Goal: Feedback & Contribution: Leave review/rating

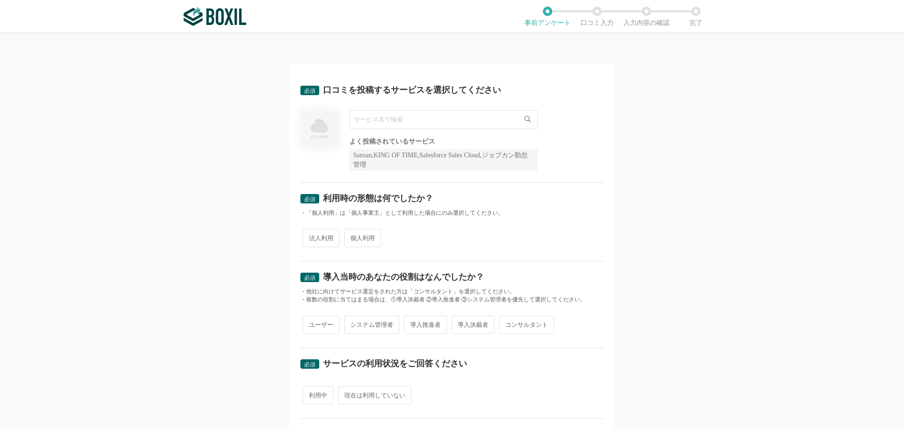
click at [455, 115] on input "text" at bounding box center [443, 119] width 188 height 19
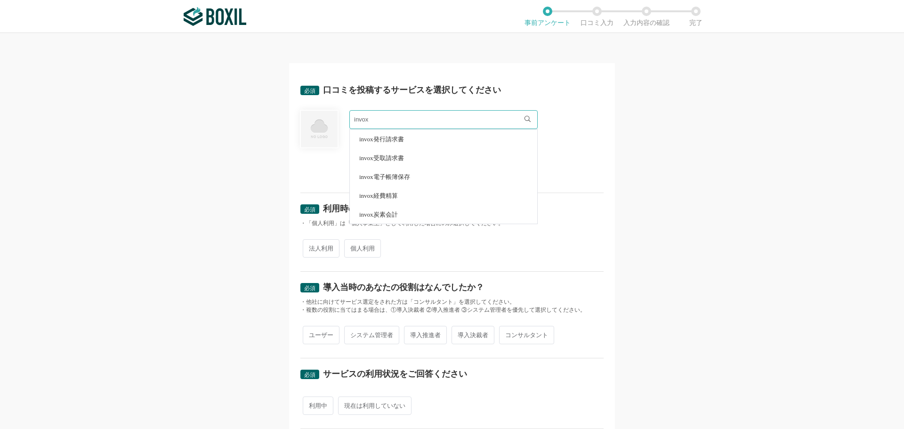
click at [430, 174] on li "invox電子帳簿保存" at bounding box center [443, 176] width 187 height 19
type input "invox電子帳簿保存"
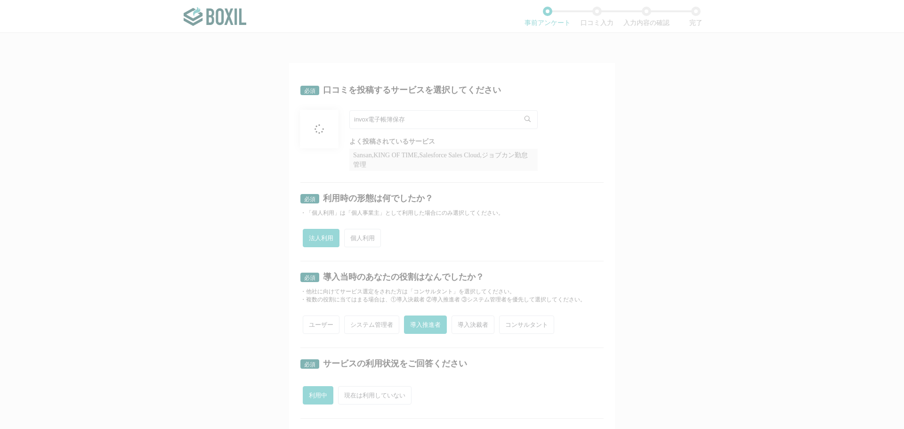
radio input "true"
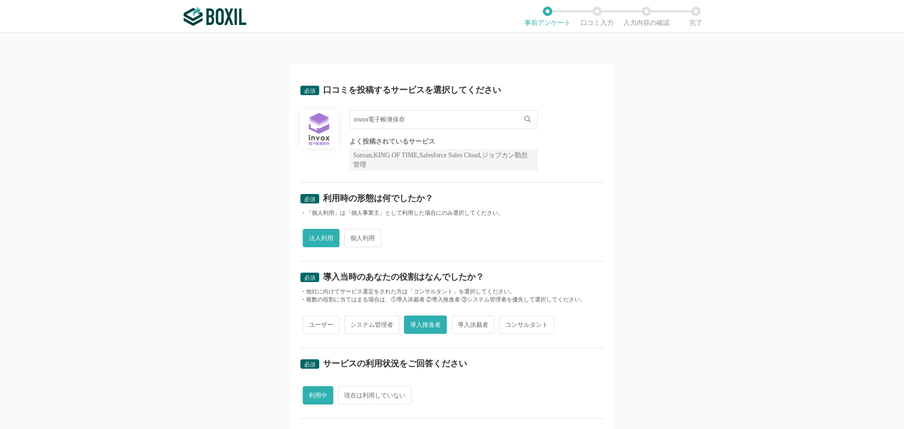
click at [220, 16] on img at bounding box center [215, 16] width 63 height 19
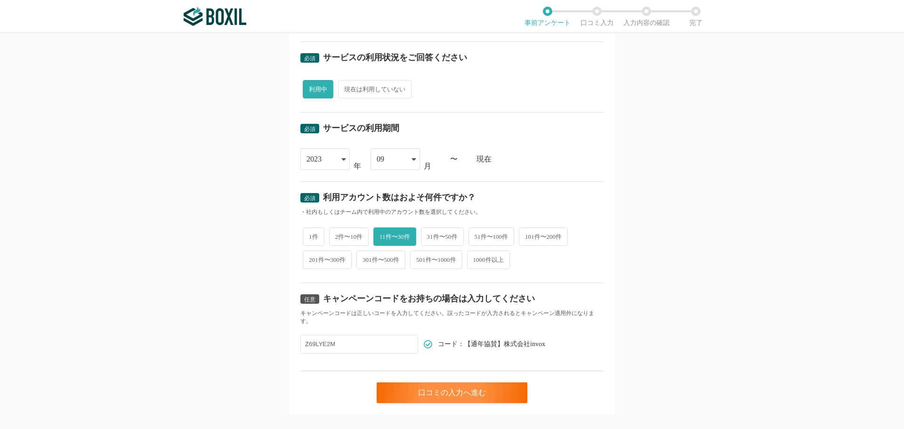
scroll to position [322, 0]
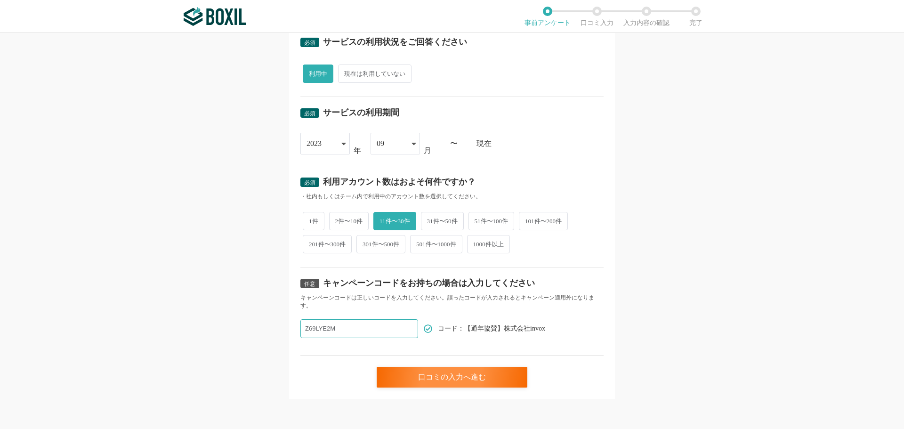
drag, startPoint x: 364, startPoint y: 331, endPoint x: 212, endPoint y: 329, distance: 152.1
click at [212, 329] on div "必須 口コミを投稿するサービスを選択してください invox電子帳簿保存 invox電子帳簿保存 よく投稿されているサービス Sansan,KING OF T…" at bounding box center [452, 231] width 904 height 396
paste input "text"
paste input "Z69LYE2M"
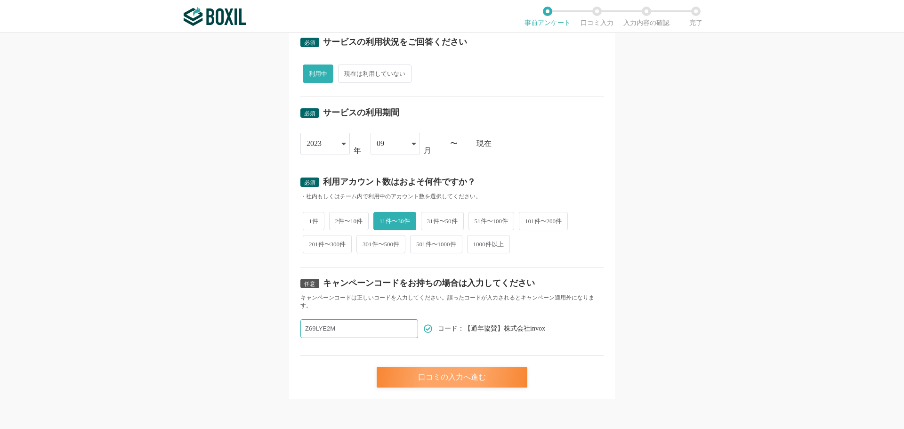
type input "Z69LYE2M"
click at [429, 373] on div "口コミの入力へ進む" at bounding box center [452, 377] width 151 height 21
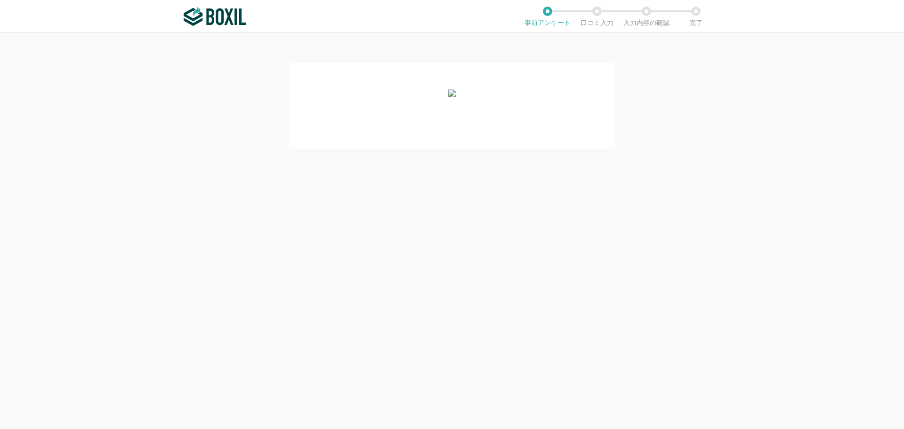
scroll to position [0, 0]
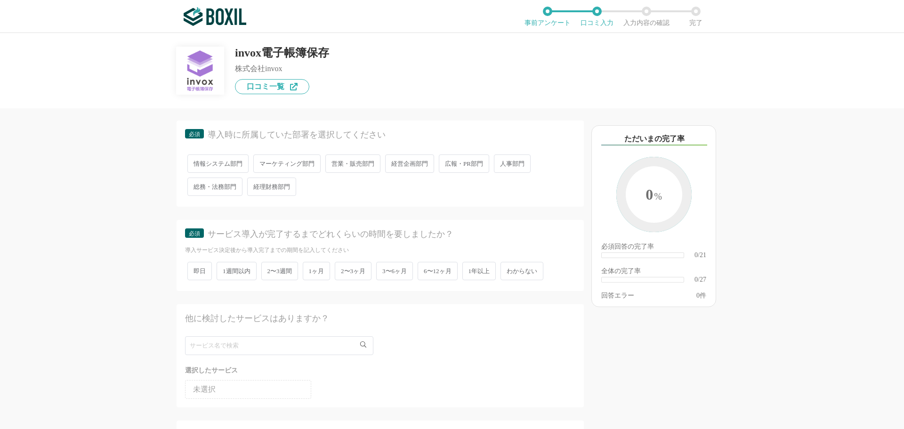
scroll to position [131, 0]
click at [216, 166] on span "情報システム部門" at bounding box center [217, 163] width 61 height 18
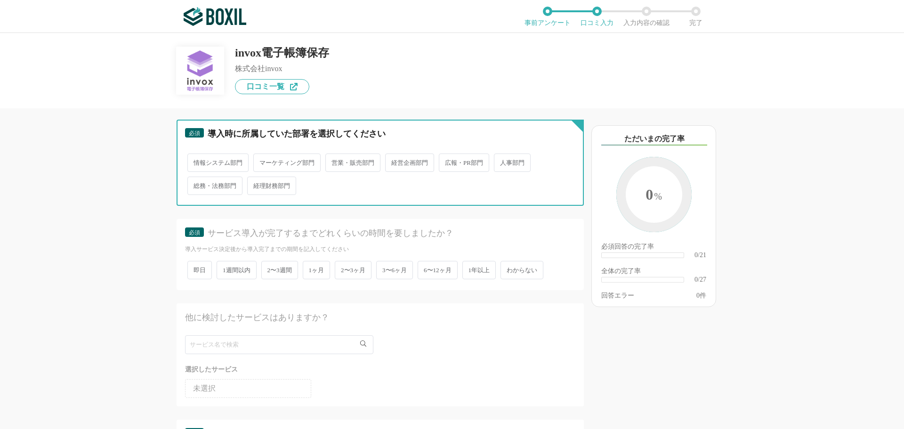
click at [196, 161] on input "情報システム部門" at bounding box center [193, 158] width 6 height 6
radio input "true"
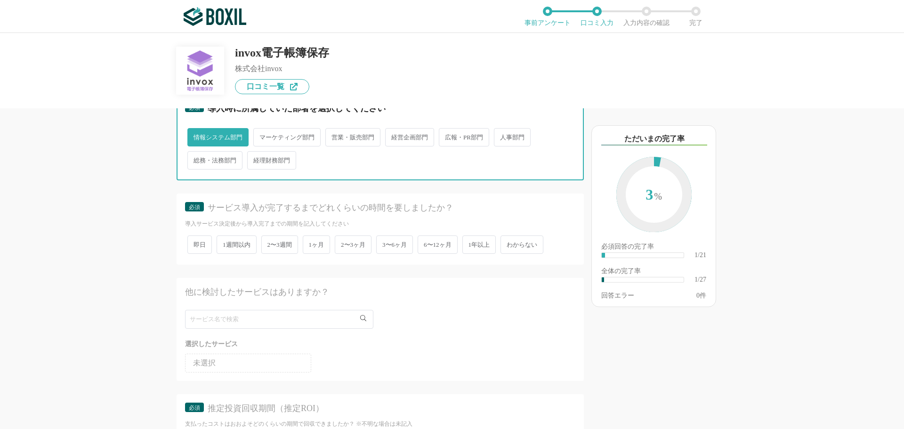
scroll to position [156, 0]
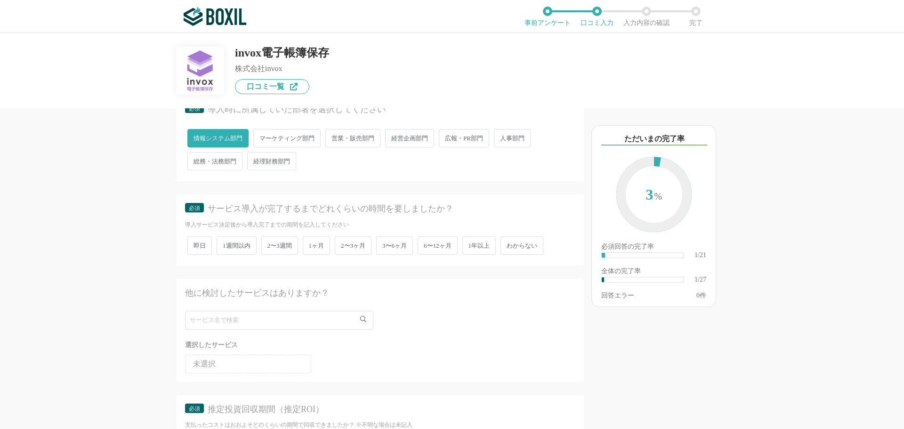
click at [220, 155] on span "総務・法務部門" at bounding box center [214, 161] width 55 height 18
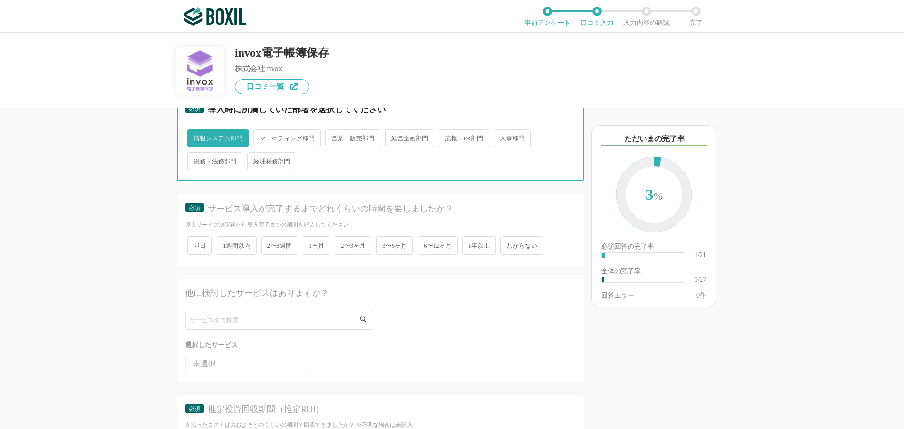
click at [196, 155] on input "総務・法務部門" at bounding box center [193, 157] width 6 height 6
radio input "true"
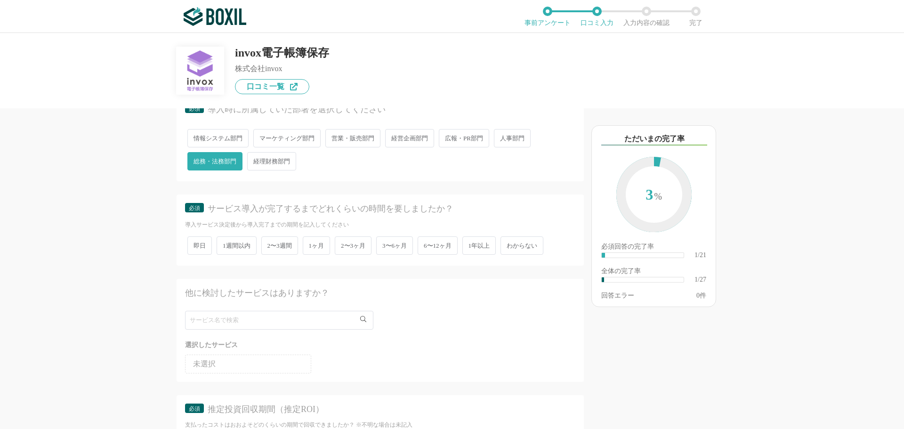
click at [356, 250] on span "2〜3ヶ月" at bounding box center [353, 245] width 37 height 18
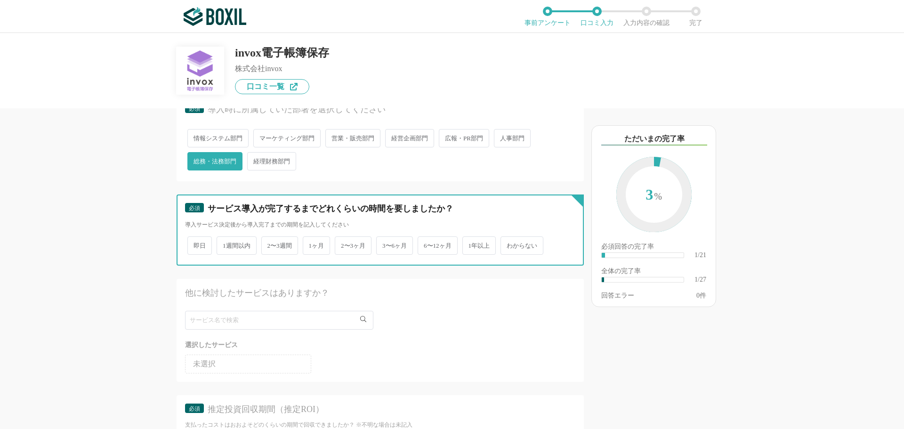
click at [343, 244] on input "2〜3ヶ月" at bounding box center [340, 241] width 6 height 6
radio input "true"
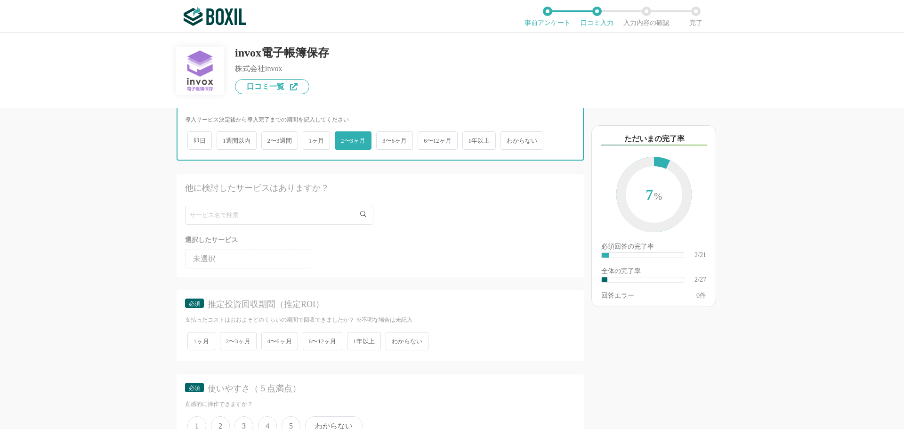
scroll to position [263, 0]
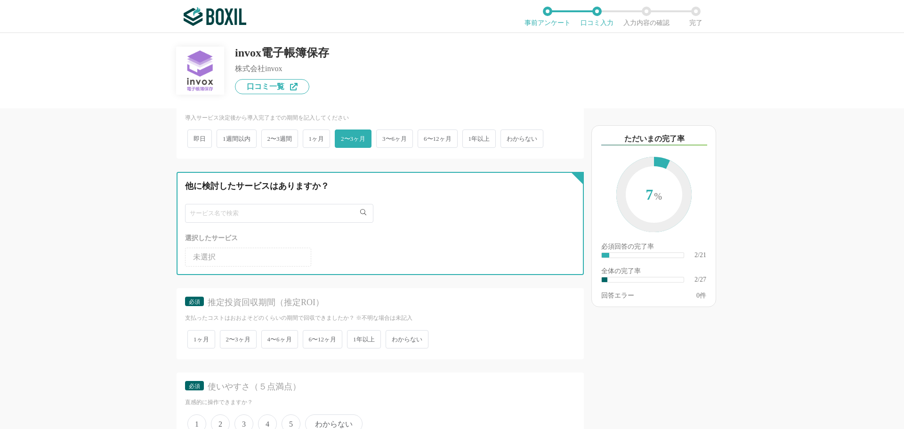
click at [278, 216] on input "text" at bounding box center [279, 213] width 188 height 19
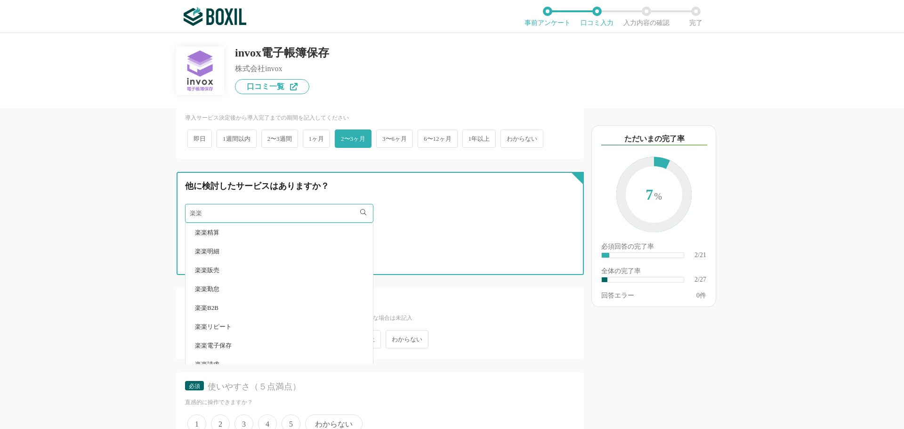
type input "楽楽"
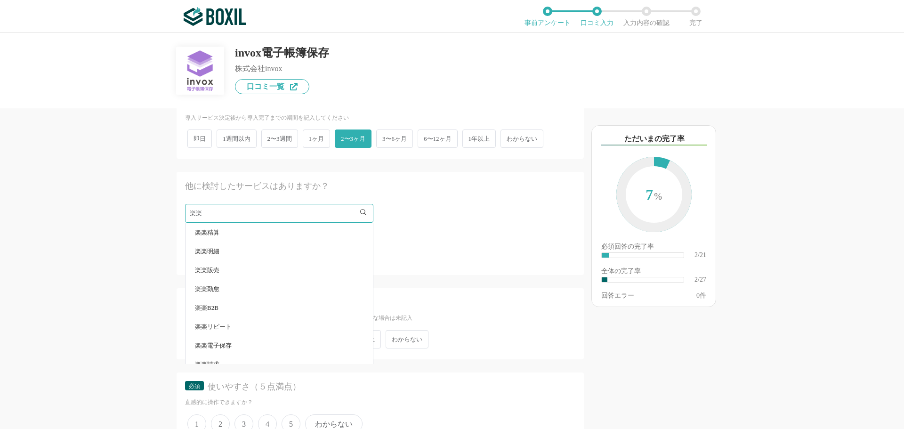
click at [211, 349] on li "楽楽電子保存" at bounding box center [279, 345] width 187 height 19
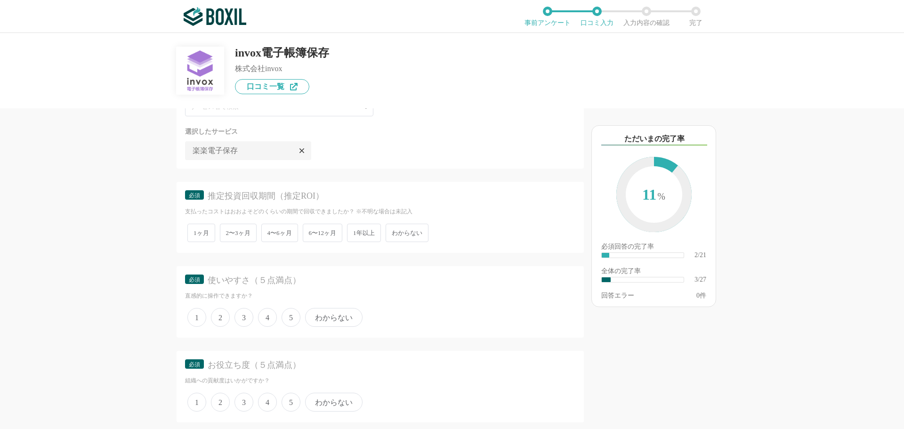
scroll to position [370, 0]
click at [414, 230] on span "わからない" at bounding box center [407, 232] width 43 height 18
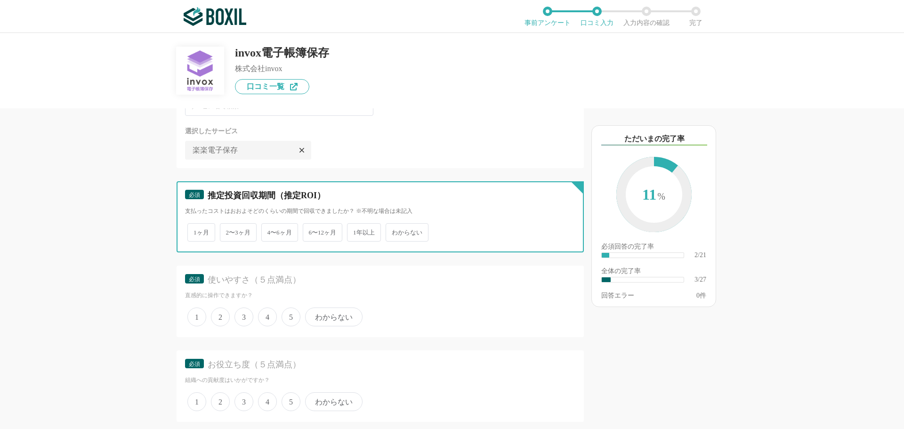
click at [394, 230] on input "わからない" at bounding box center [391, 228] width 6 height 6
radio input "true"
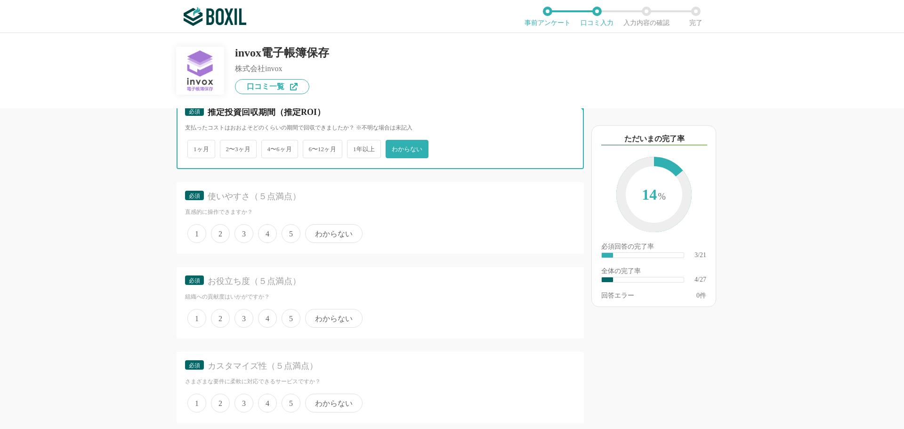
scroll to position [456, 0]
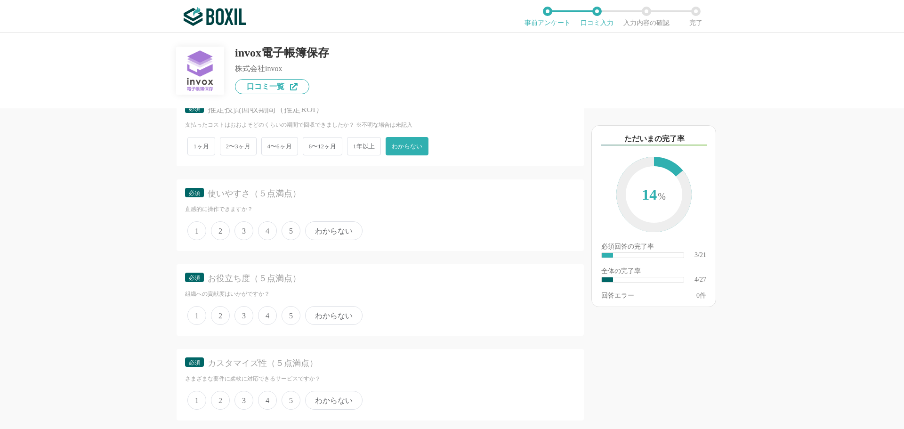
click at [286, 229] on span "5" at bounding box center [291, 230] width 19 height 19
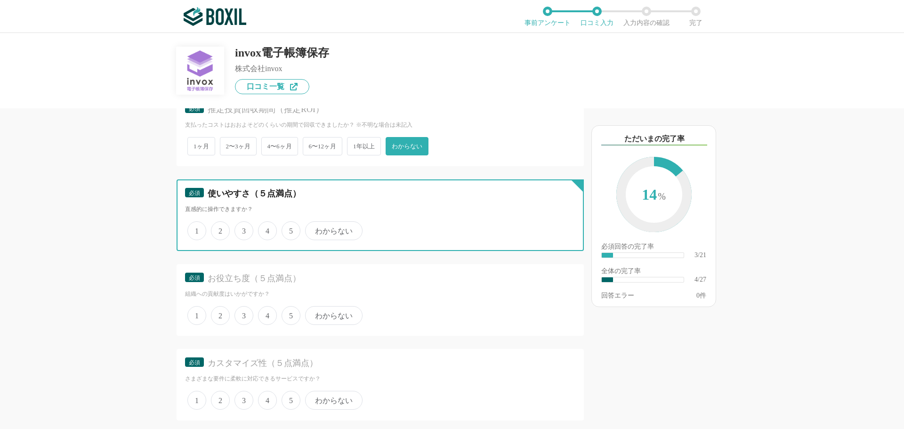
click at [286, 229] on input "5" at bounding box center [287, 226] width 6 height 6
radio input "true"
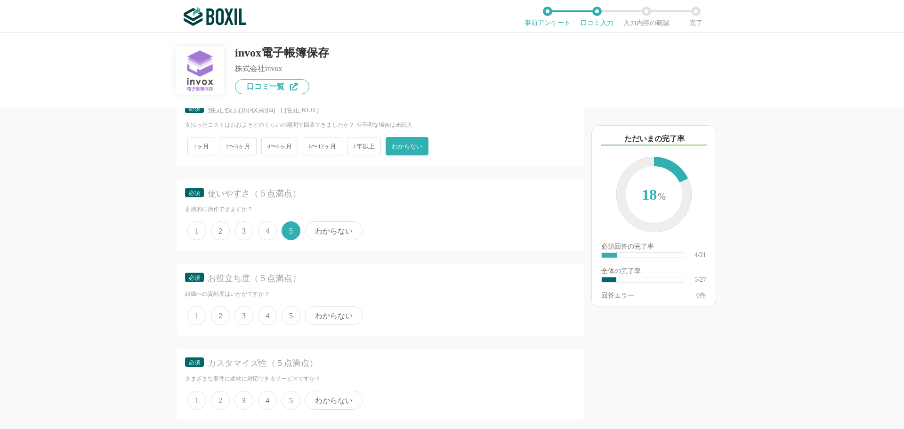
click at [287, 319] on span "5" at bounding box center [291, 315] width 19 height 19
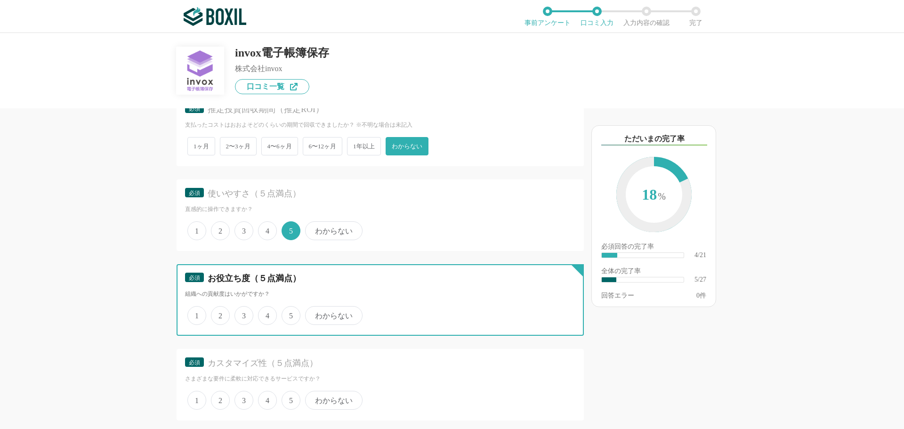
click at [287, 314] on input "5" at bounding box center [287, 311] width 6 height 6
radio input "true"
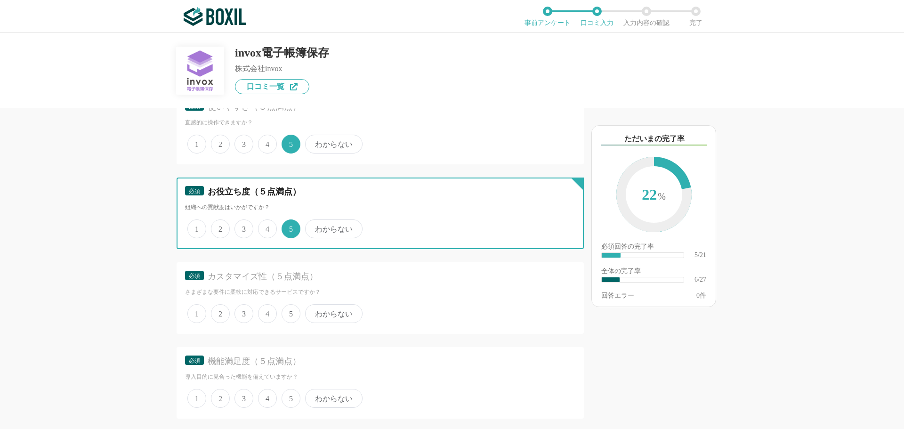
scroll to position [543, 0]
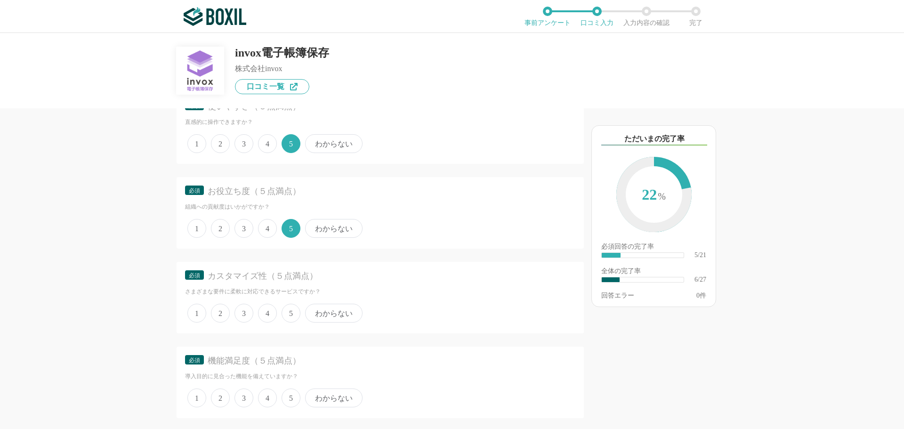
click at [265, 226] on span "4" at bounding box center [267, 228] width 19 height 19
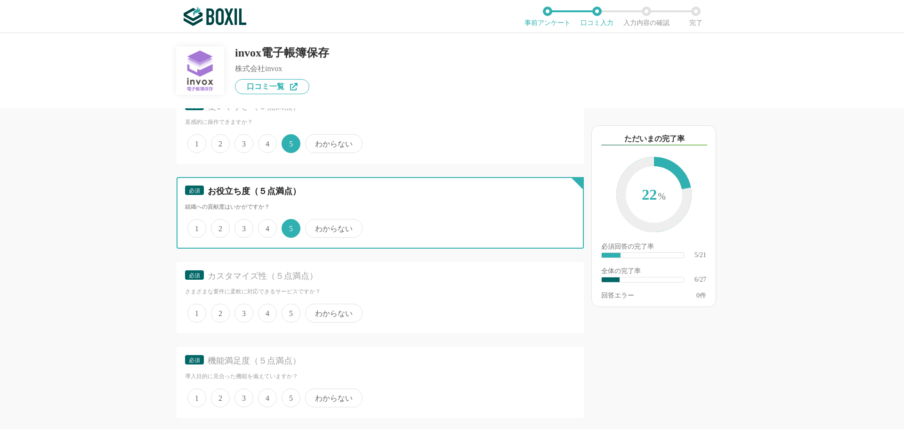
click at [265, 226] on input "4" at bounding box center [263, 223] width 6 height 6
radio input "true"
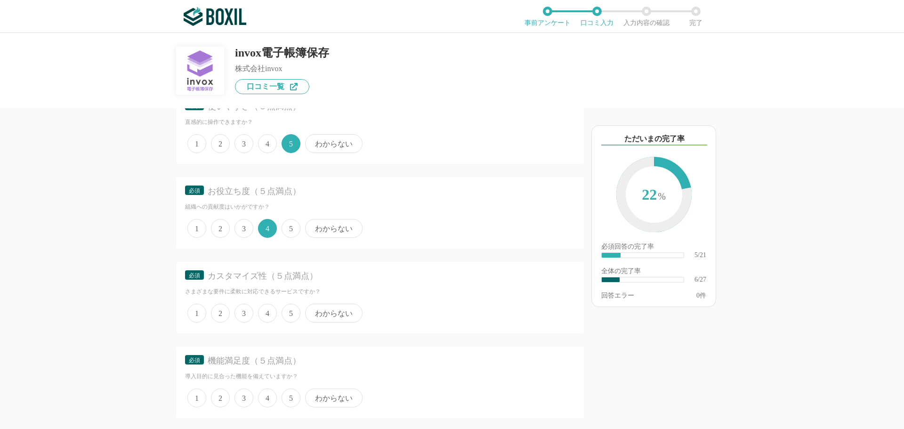
click at [295, 228] on span "5" at bounding box center [291, 228] width 19 height 19
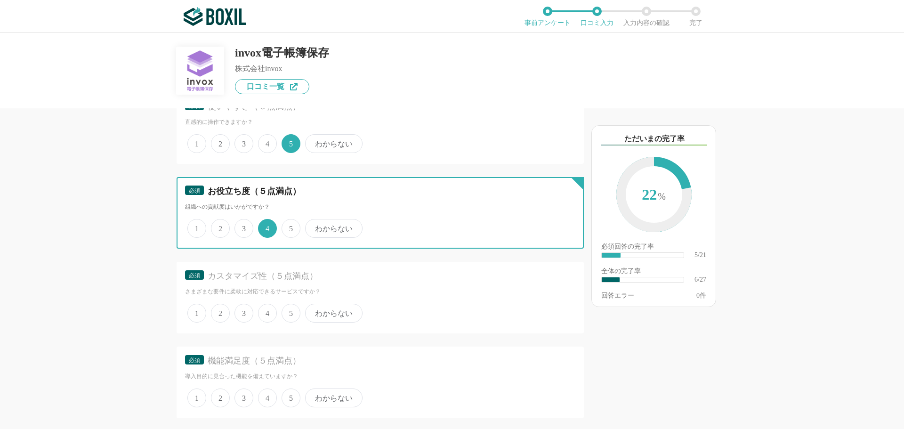
click at [290, 227] on input "5" at bounding box center [287, 223] width 6 height 6
radio input "true"
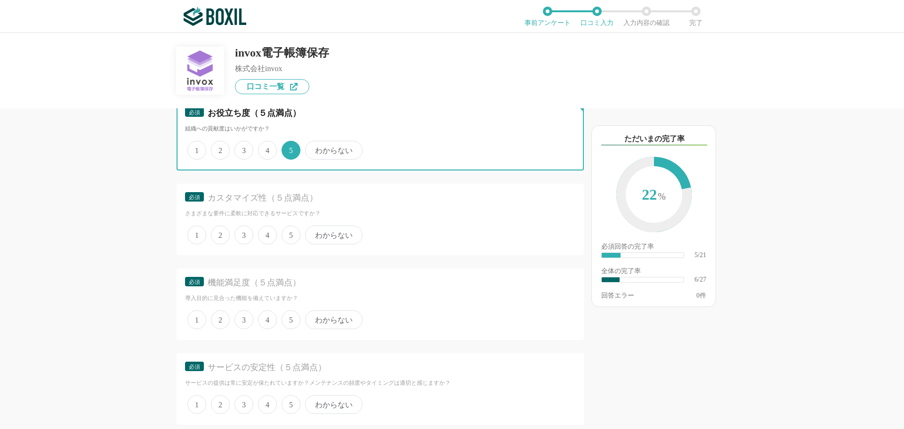
scroll to position [624, 0]
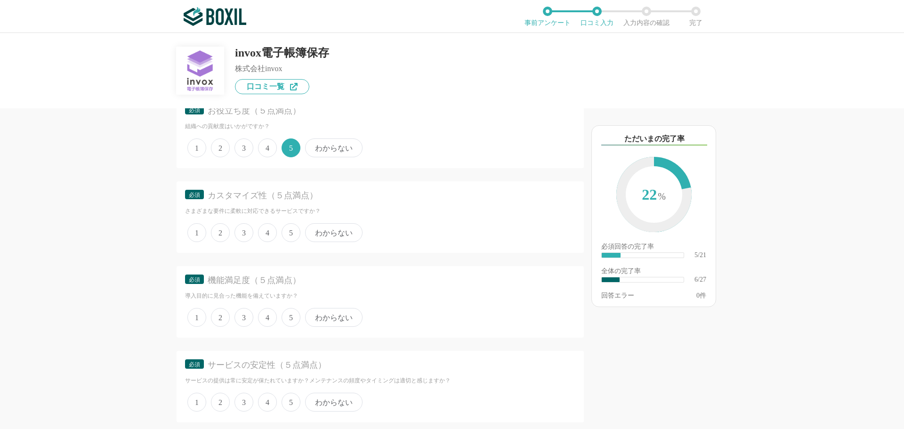
click at [264, 232] on span "4" at bounding box center [267, 232] width 19 height 19
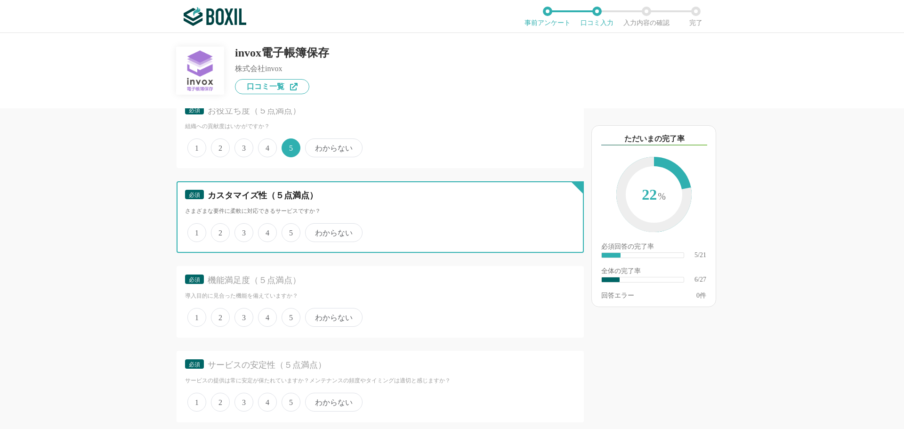
click at [264, 231] on input "4" at bounding box center [263, 228] width 6 height 6
radio input "true"
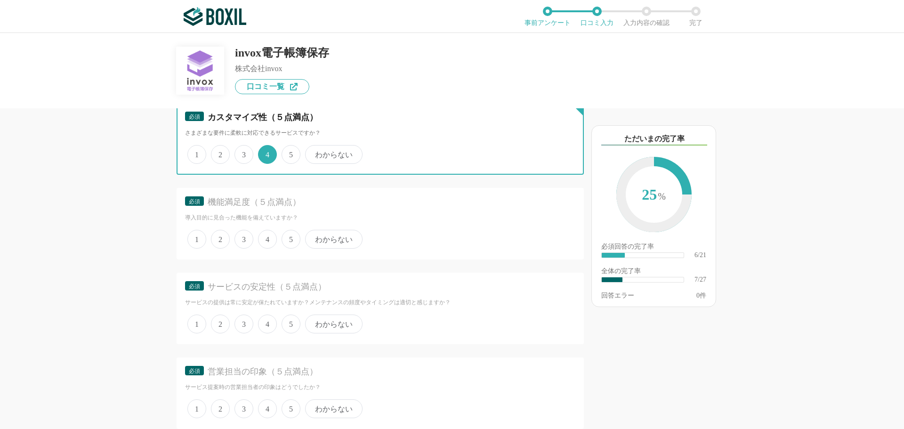
scroll to position [703, 0]
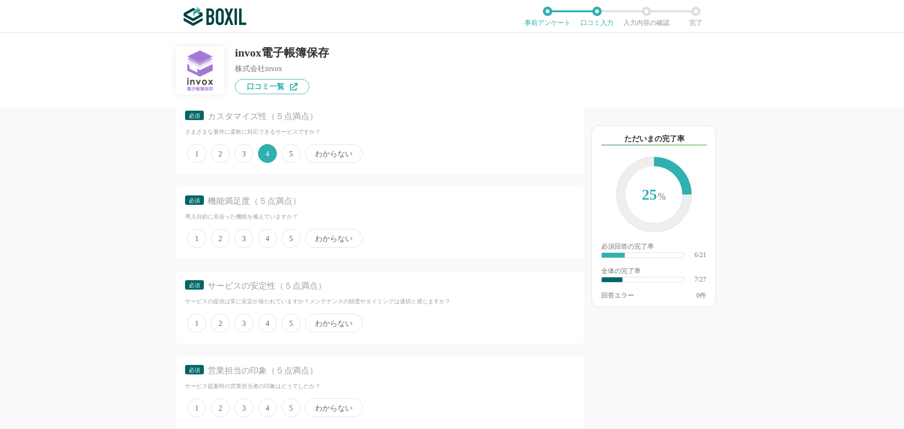
click at [241, 156] on span "3" at bounding box center [244, 153] width 19 height 19
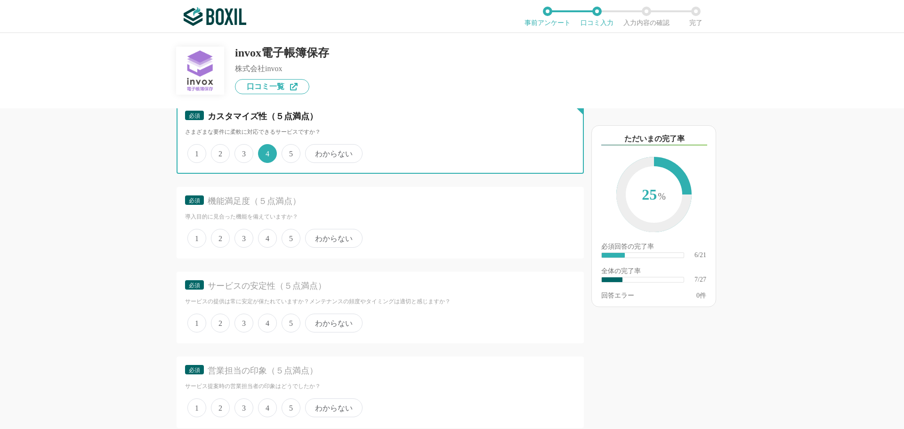
click at [241, 152] on input "3" at bounding box center [240, 149] width 6 height 6
radio input "true"
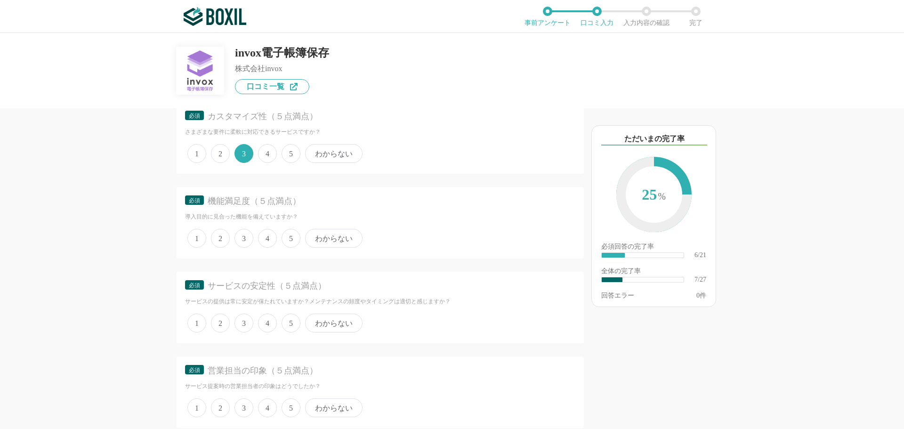
click at [296, 238] on span "5" at bounding box center [291, 238] width 19 height 19
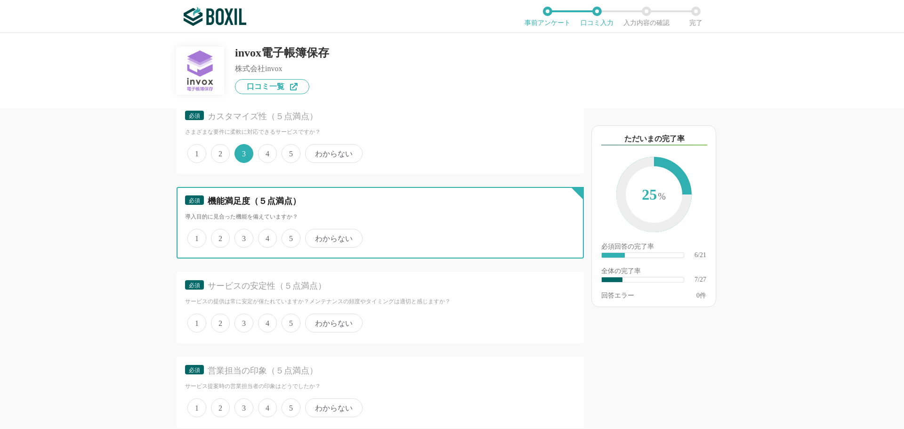
click at [290, 236] on input "5" at bounding box center [287, 233] width 6 height 6
radio input "true"
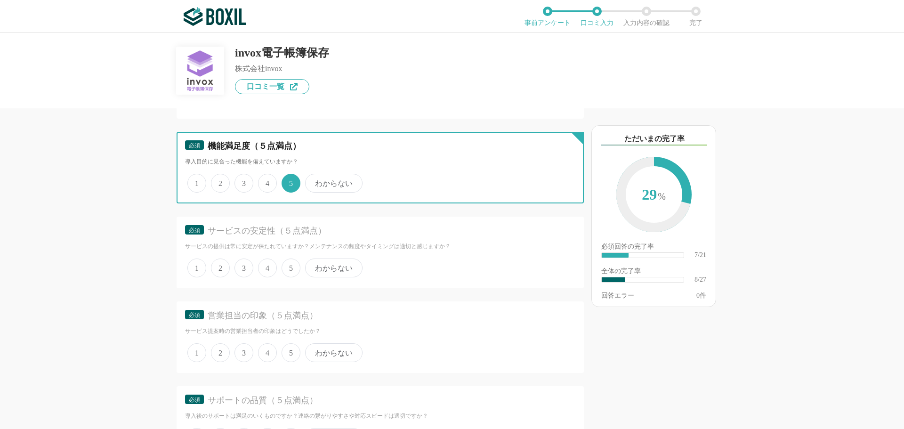
scroll to position [758, 0]
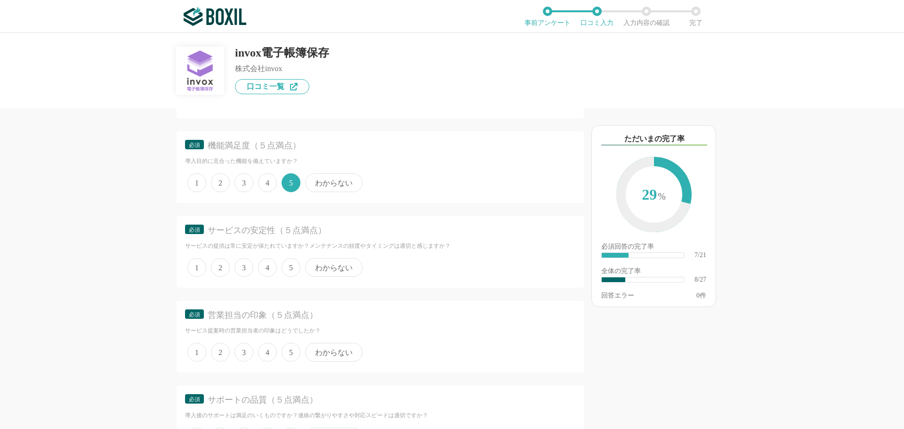
click at [292, 266] on span "5" at bounding box center [291, 267] width 19 height 19
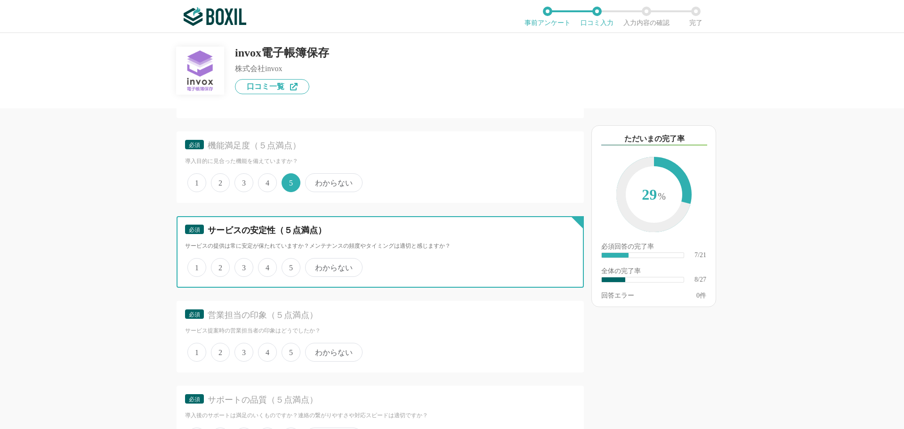
click at [290, 266] on input "5" at bounding box center [287, 262] width 6 height 6
radio input "true"
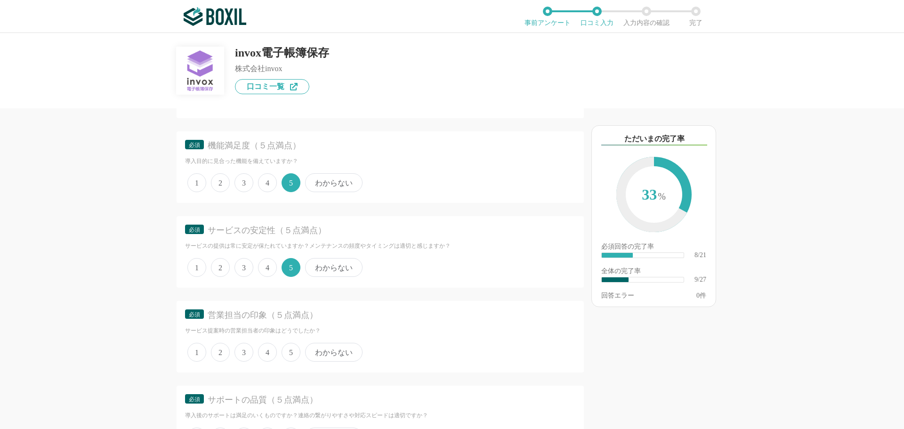
click at [267, 353] on span "4" at bounding box center [267, 352] width 19 height 19
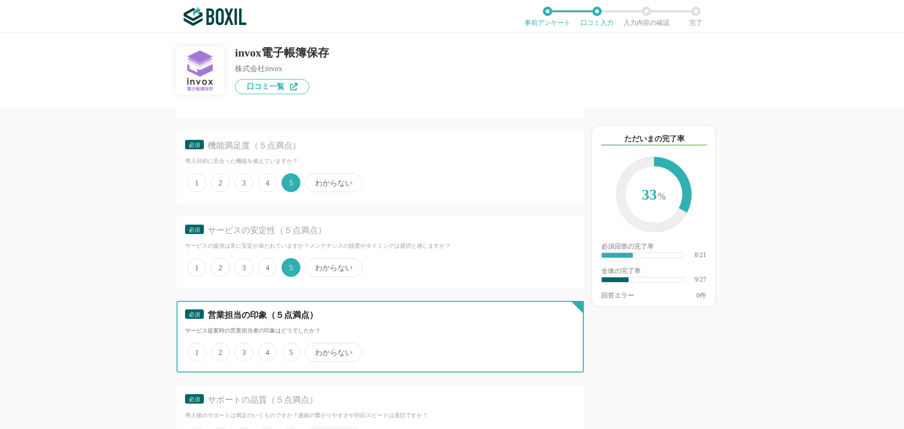
click at [267, 350] on input "4" at bounding box center [263, 347] width 6 height 6
radio input "true"
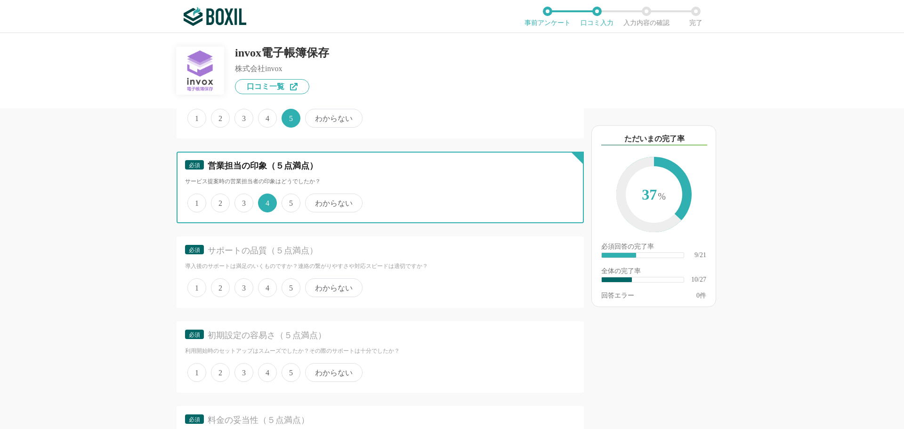
scroll to position [909, 0]
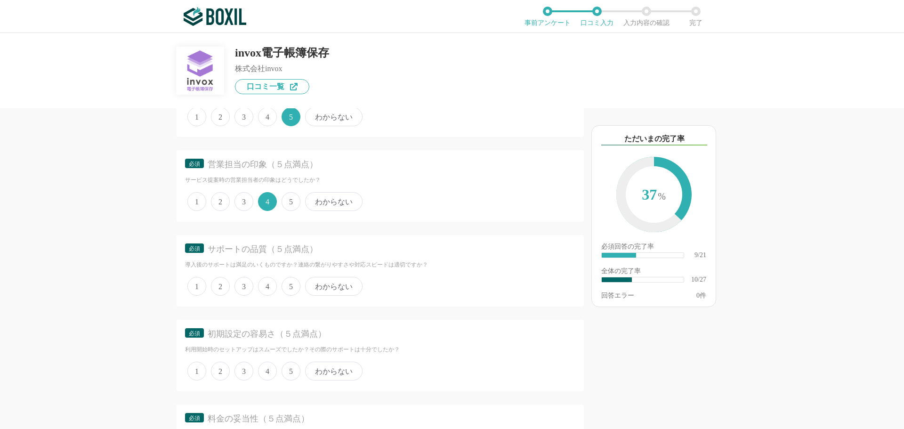
click at [291, 285] on span "5" at bounding box center [291, 286] width 19 height 19
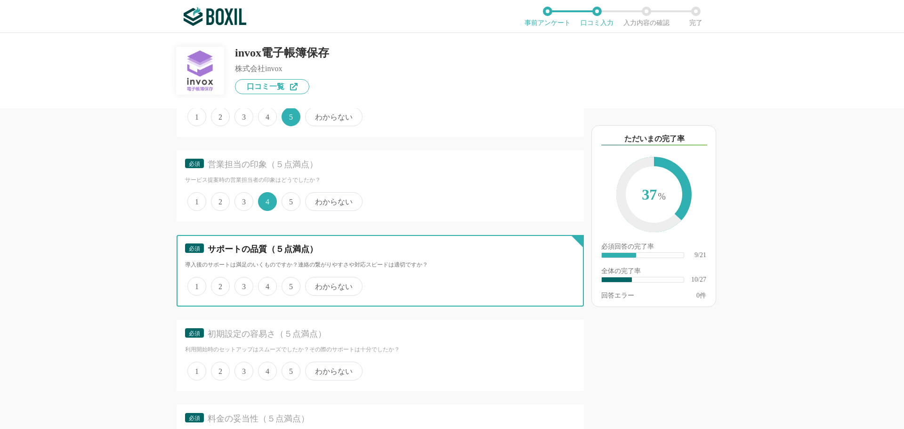
click at [290, 284] on input "5" at bounding box center [287, 281] width 6 height 6
radio input "true"
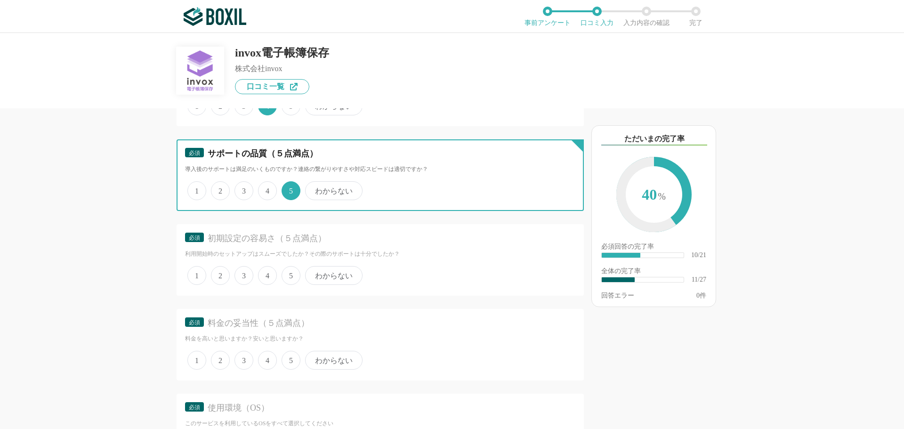
scroll to position [1106, 0]
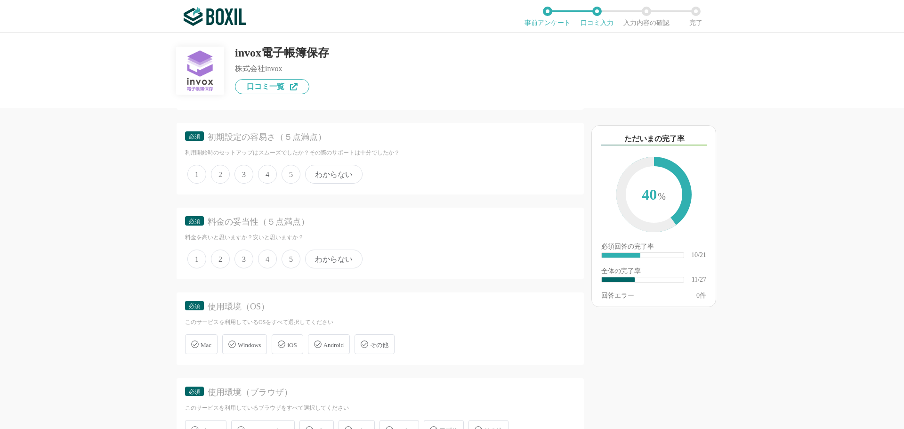
click at [283, 176] on span "5" at bounding box center [291, 174] width 19 height 19
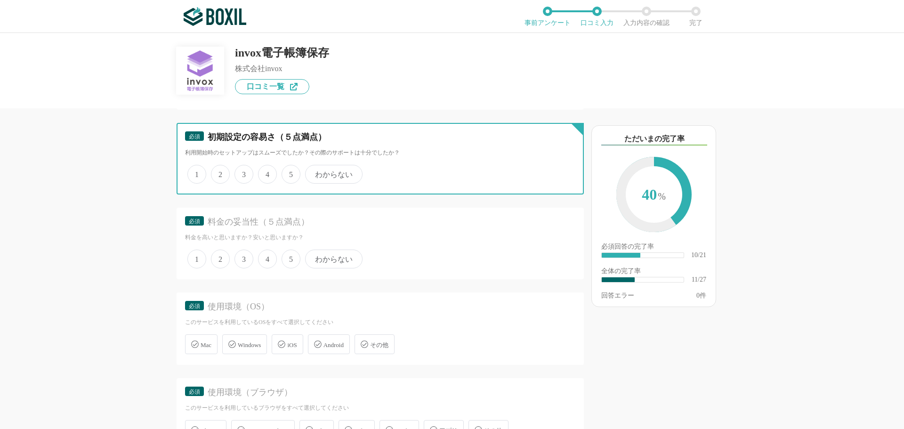
click at [284, 172] on input "5" at bounding box center [287, 169] width 6 height 6
radio input "true"
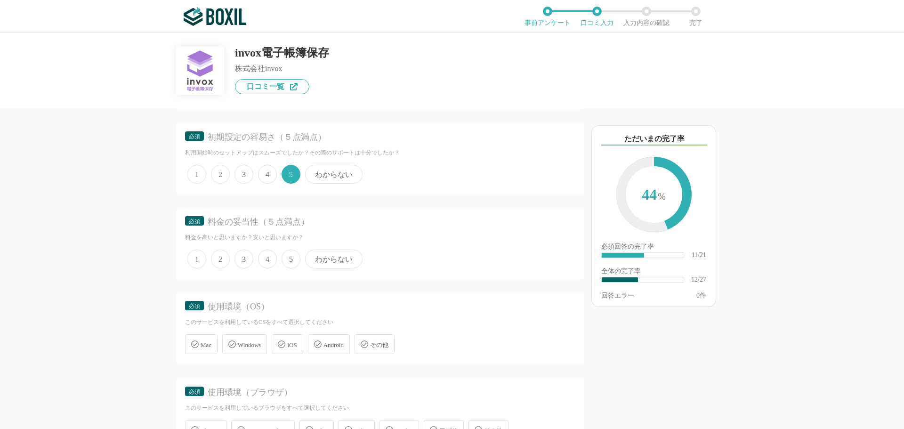
click at [289, 253] on span "5" at bounding box center [291, 259] width 19 height 19
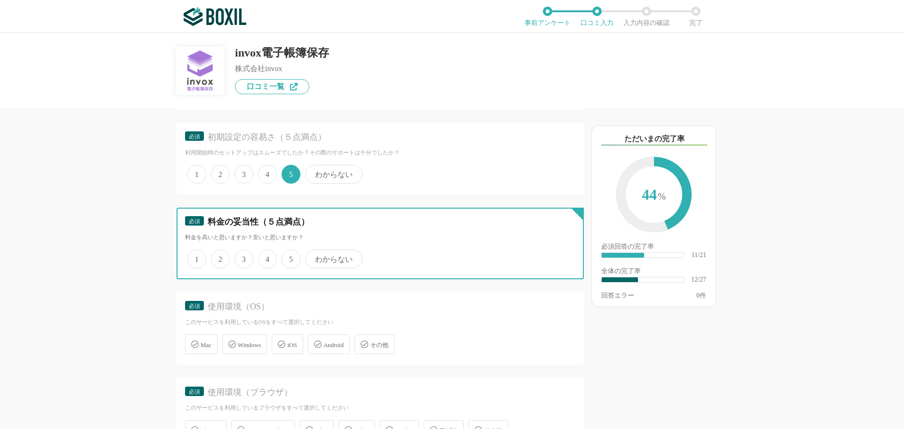
click at [289, 253] on input "5" at bounding box center [287, 254] width 6 height 6
radio input "true"
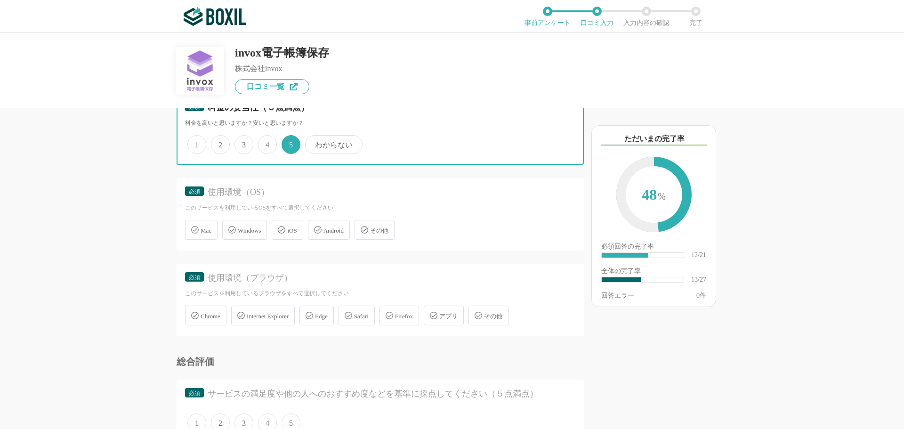
scroll to position [1222, 0]
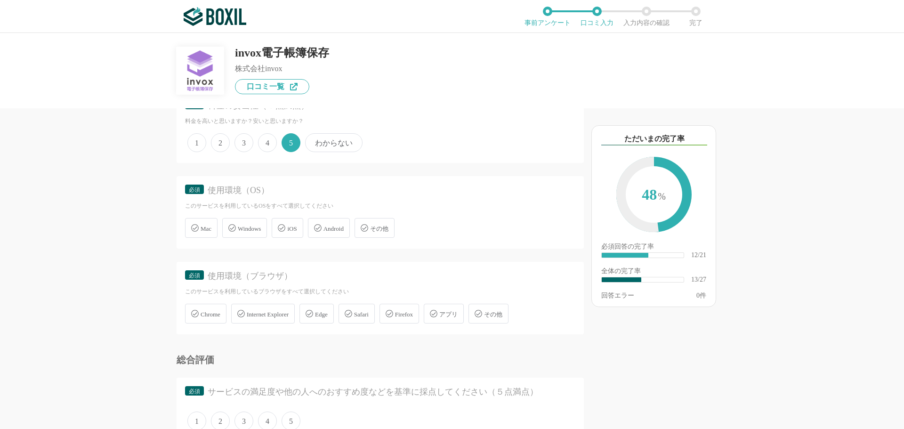
click at [246, 226] on span "Windows" at bounding box center [249, 228] width 23 height 7
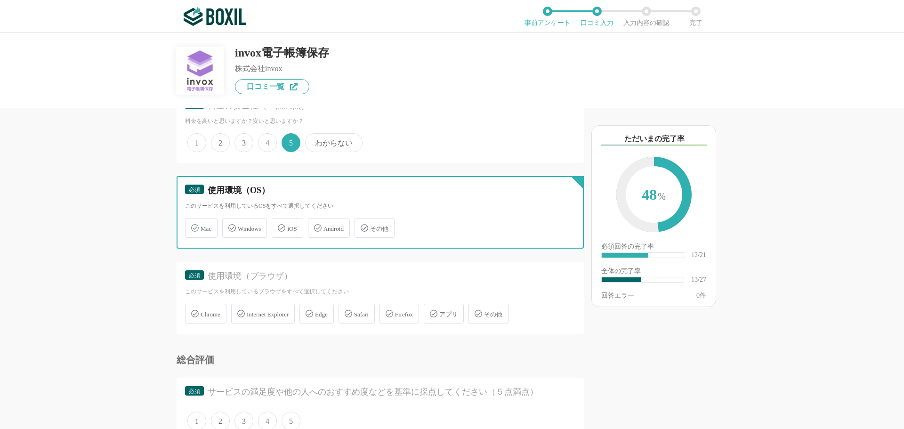
click at [230, 226] on input "Windows" at bounding box center [227, 222] width 6 height 6
checkbox input "true"
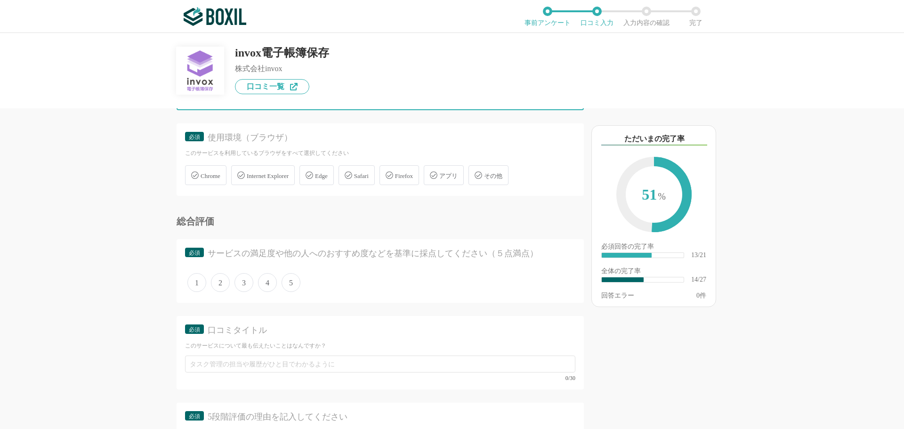
scroll to position [1363, 0]
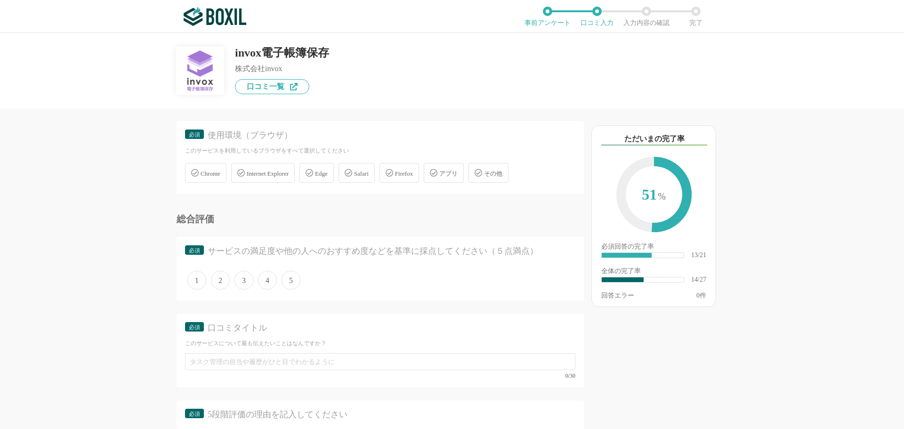
click at [202, 164] on div "Chrome" at bounding box center [205, 173] width 41 height 20
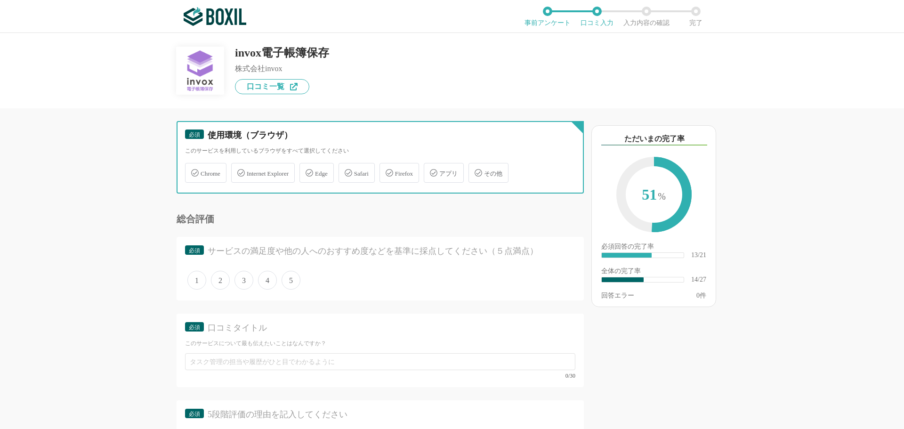
click at [193, 164] on input "Chrome" at bounding box center [190, 167] width 6 height 6
checkbox input "true"
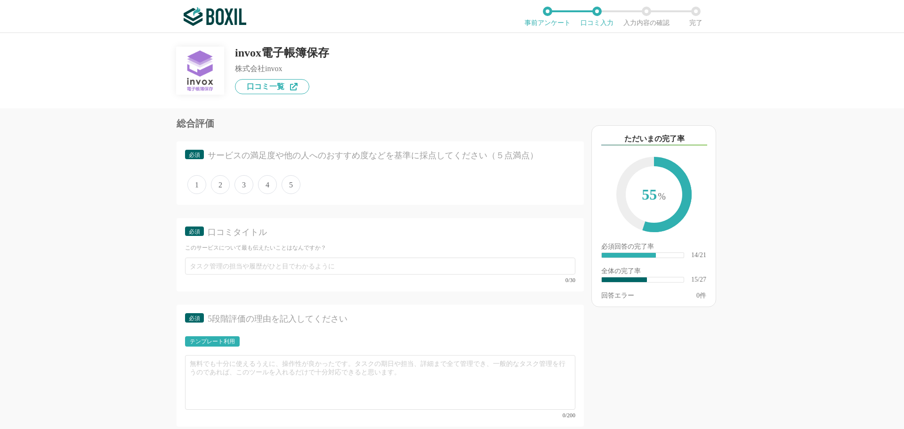
scroll to position [1459, 0]
click at [291, 186] on span "5" at bounding box center [291, 184] width 19 height 19
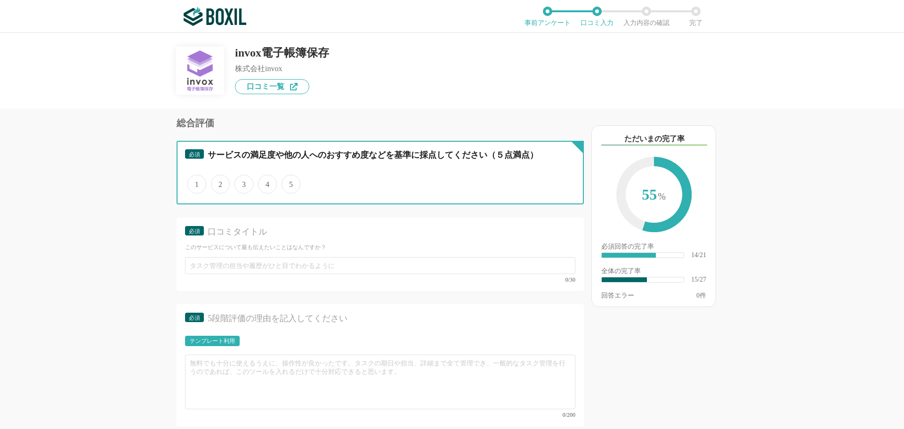
click at [290, 182] on input "5" at bounding box center [287, 179] width 6 height 6
radio input "true"
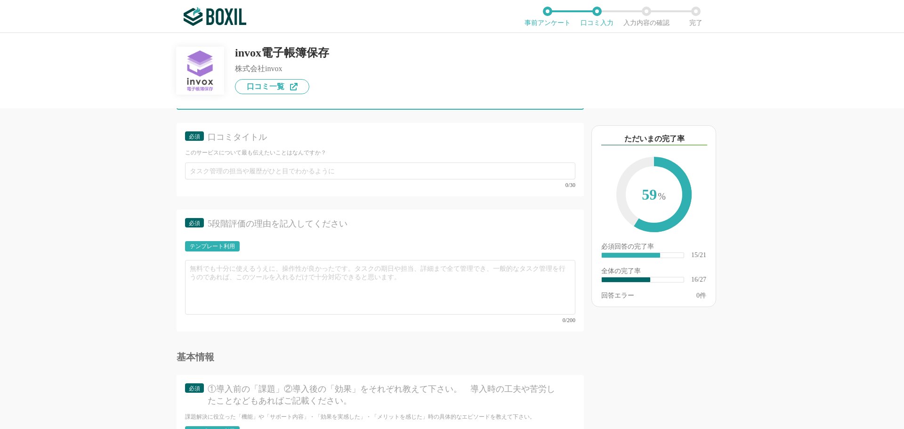
scroll to position [1554, 0]
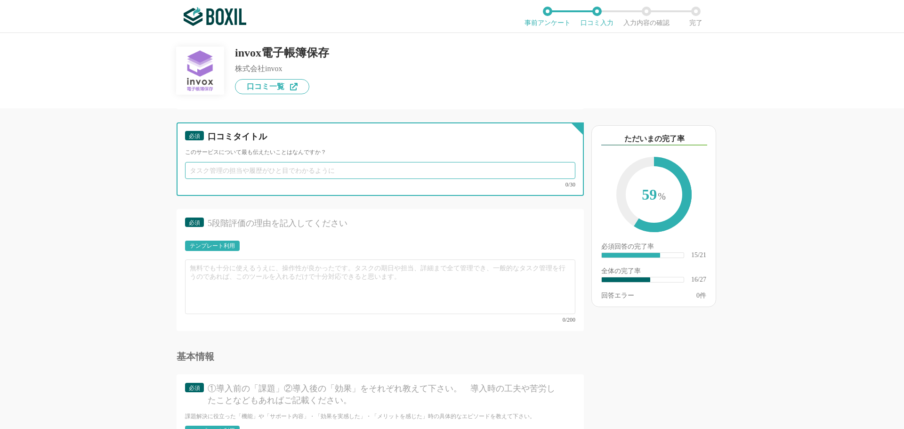
click at [295, 164] on input "text" at bounding box center [380, 170] width 390 height 17
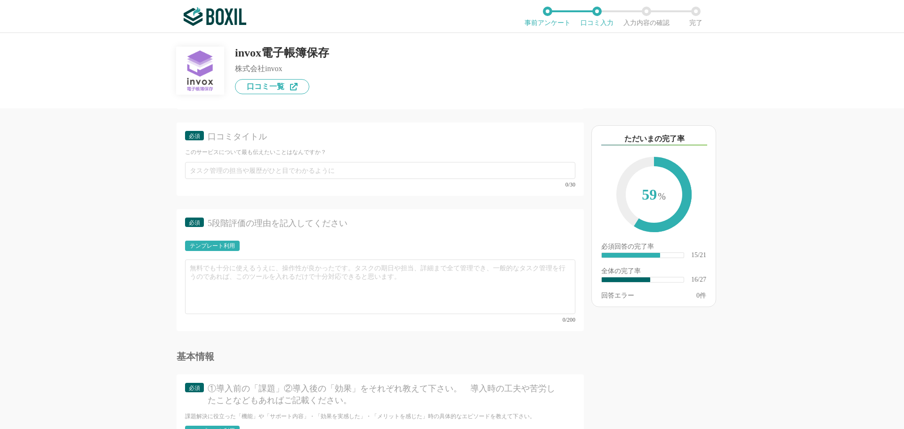
click at [751, 81] on div "invox電子帳簿保存 株式会社invox 口コミ一覧" at bounding box center [452, 70] width 904 height 75
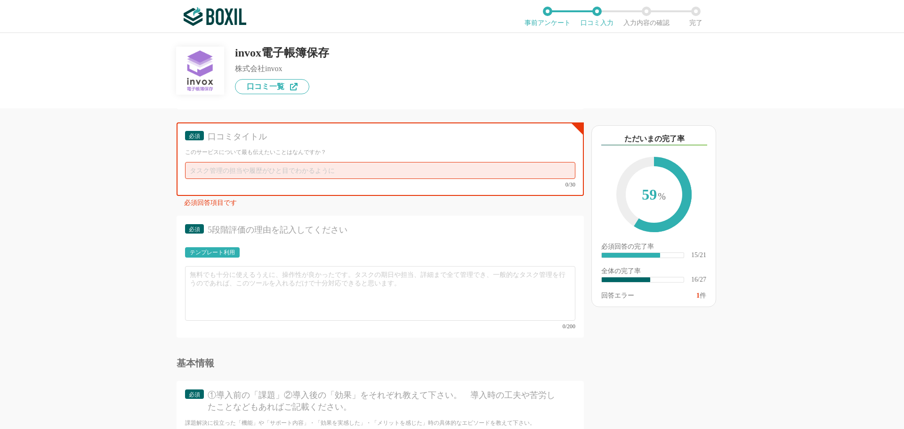
click at [786, 179] on div "以下のキーワードが含まれる口コミが読まれています ただいまの完了率 59 % 必須回答の完了率 ​ 15/21 全体の完了率 ​ 16/27 回答エラー 1 件" at bounding box center [687, 273] width 207 height 311
click at [440, 169] on input "text" at bounding box center [380, 170] width 390 height 17
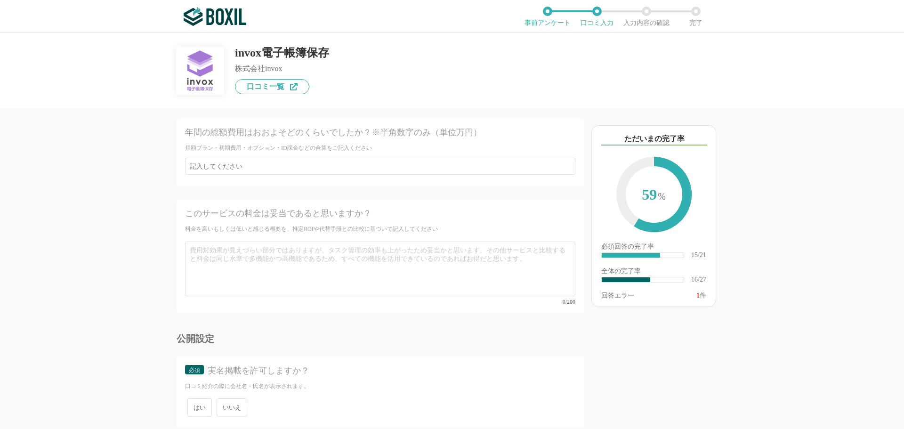
scroll to position [2476, 0]
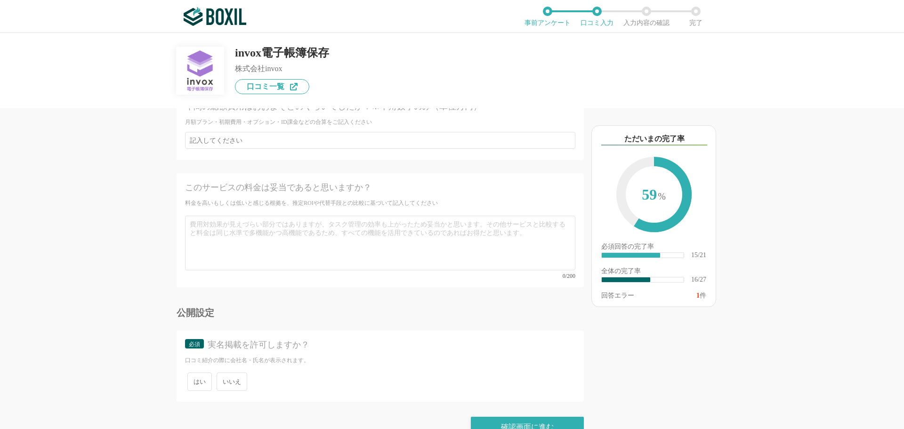
click at [235, 373] on span "いいえ" at bounding box center [232, 382] width 31 height 18
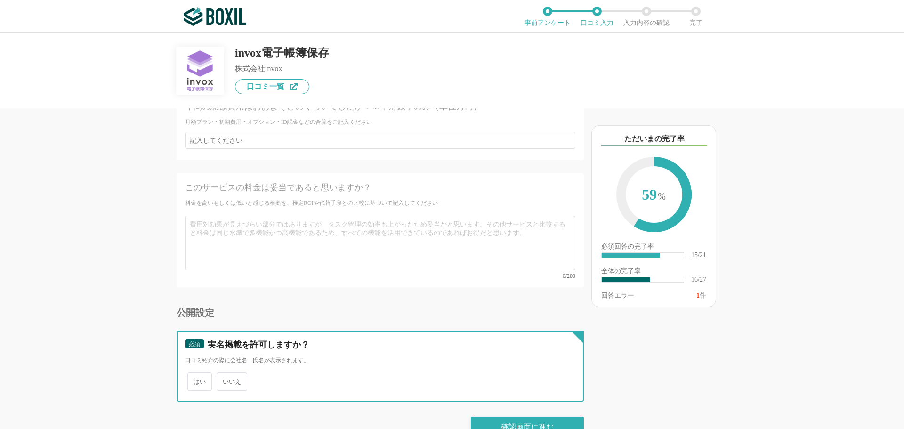
click at [225, 374] on input "いいえ" at bounding box center [222, 377] width 6 height 6
radio input "true"
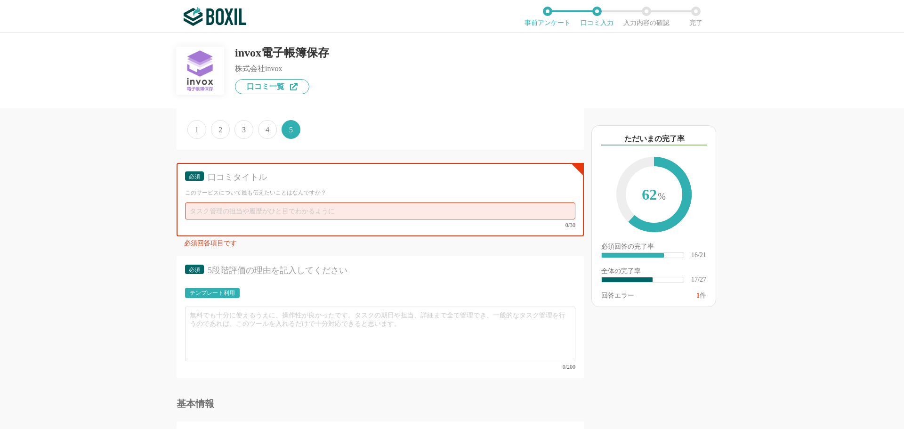
scroll to position [1513, 0]
click at [243, 212] on input "text" at bounding box center [380, 211] width 390 height 17
click at [369, 213] on input "text" at bounding box center [380, 211] width 390 height 17
paste input "圧倒的なコストパフォーマンス"
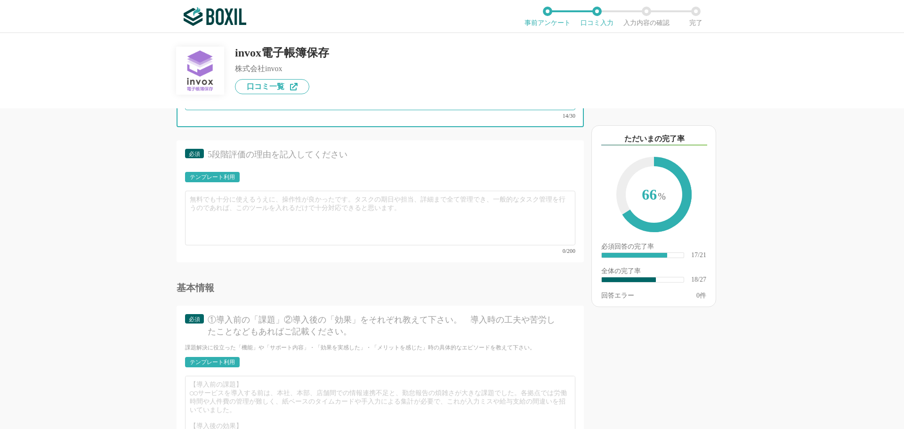
scroll to position [1623, 0]
type input "圧倒的なコストパフォーマンス"
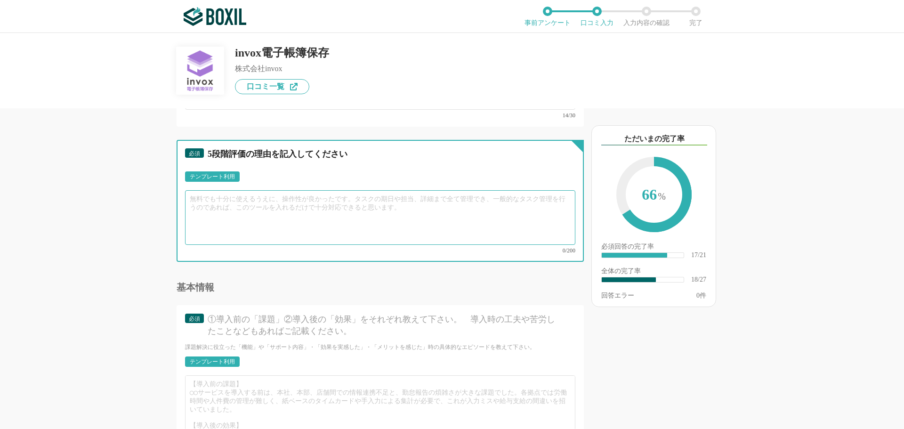
click at [271, 226] on textarea at bounding box center [380, 217] width 390 height 55
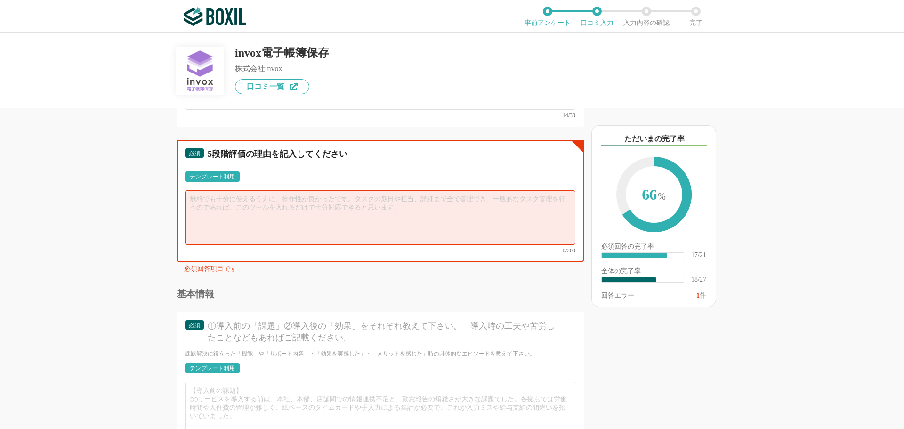
paste textarea "他のサービスと比較して、導入コストもランニングコストも非常に安価です。 初期費用を抑えたい方や、月々の運用コストを削減したい企業にとって、非常に魅力的です。"
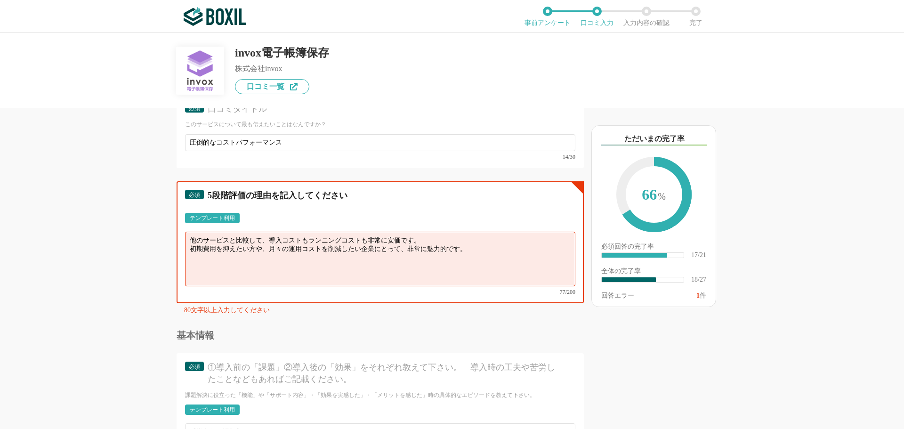
scroll to position [1580, 0]
click at [463, 251] on textarea "他のサービスと比較して、導入コストもランニングコストも非常に安価です。 初期費用を抑えたい方や、月々の運用コストを削減したい企業にとって、非常に魅力的です。" at bounding box center [380, 260] width 390 height 55
click at [478, 250] on textarea "他のサービスと比較して、導入コストもランニングコストも非常に安価です。 初期費用を抑えたい方や、月々の運用コストを削減したい企業にとって、非常に魅力的です。" at bounding box center [380, 260] width 390 height 55
paste textarea "電子帳簿保存法に対応するために必要な機能が、過不足なく揃っています。 AIによる自動入力機能を不要とする場合は、追加料金なしで利用できるため、シンプルな運用を…"
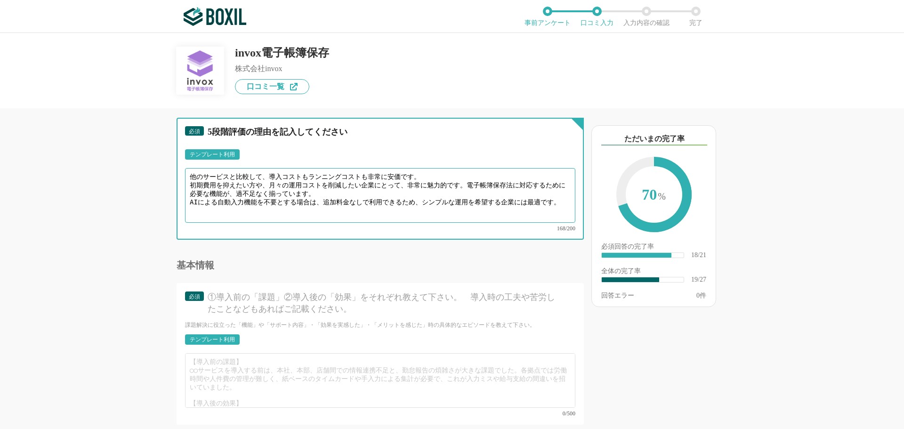
scroll to position [1646, 0]
click at [465, 181] on textarea "他のサービスと比較して、導入コストもランニングコストも非常に安価です。 初期費用を抑えたい方や、月々の運用コストを削減したい企業にとって、非常に魅力的です。電…" at bounding box center [380, 195] width 390 height 55
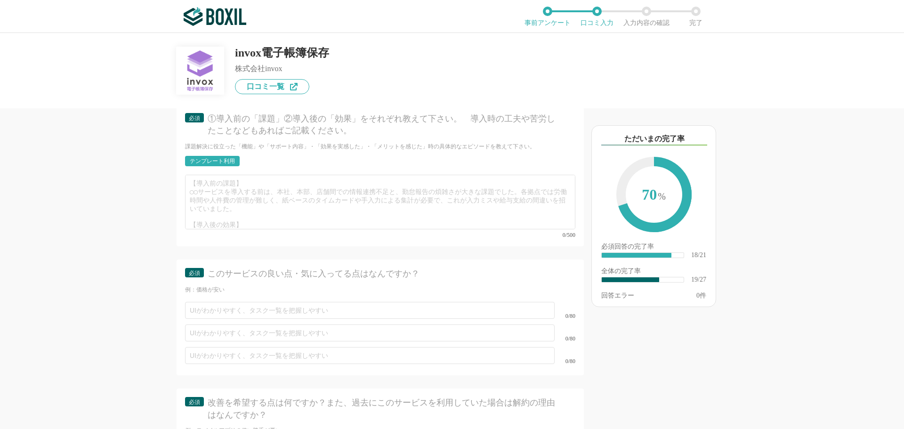
scroll to position [1824, 0]
type textarea "他のサービスと比較して、導入コストもランニングコストも非常に安価です。 初期費用を抑えたい方や、月々の運用コストを削減したい企業にとって、非常に魅力的だと思い…"
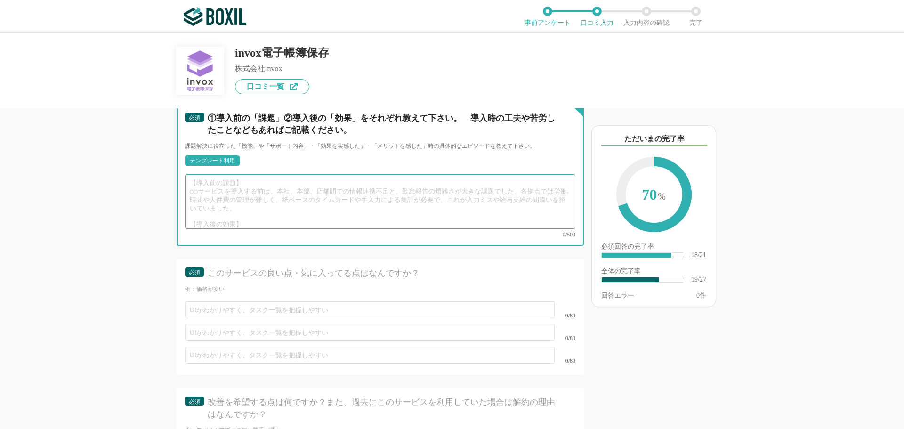
click at [367, 186] on textarea at bounding box center [380, 201] width 390 height 55
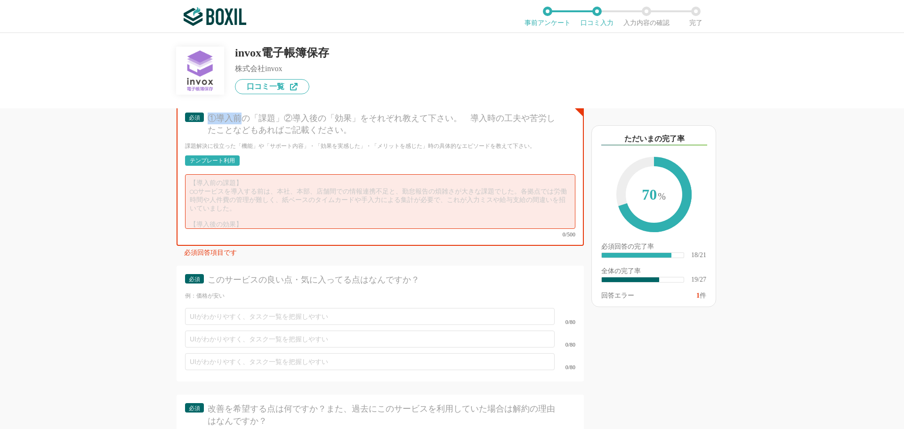
scroll to position [1823, 0]
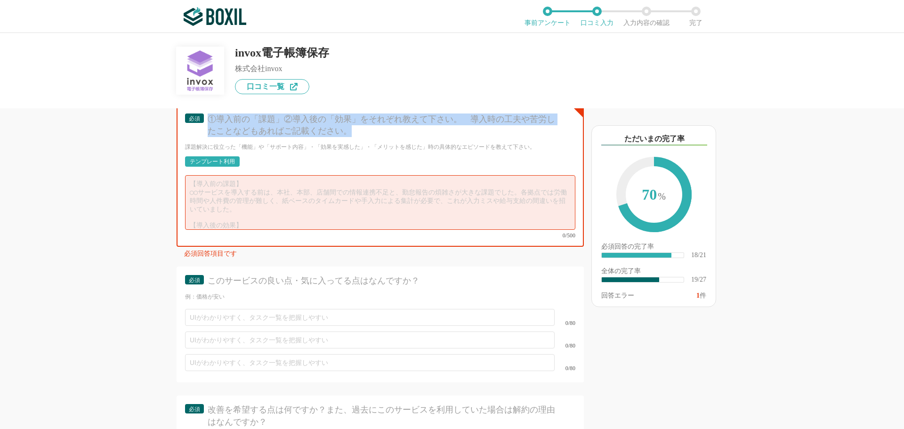
drag, startPoint x: 207, startPoint y: 117, endPoint x: 352, endPoint y: 130, distance: 145.6
click at [352, 130] on div "必須 ①導入前の「課題」②導入後の「効果」をそれぞれ教えて下さい。　導入時の工夫や苦労したことなどもあればご記載ください。" at bounding box center [380, 127] width 390 height 29
copy div "①導入前の「課題」②導入後の「効果」をそれぞれ教えて下さい。　導入時の工夫や苦労したことなどもあればご記載ください。"
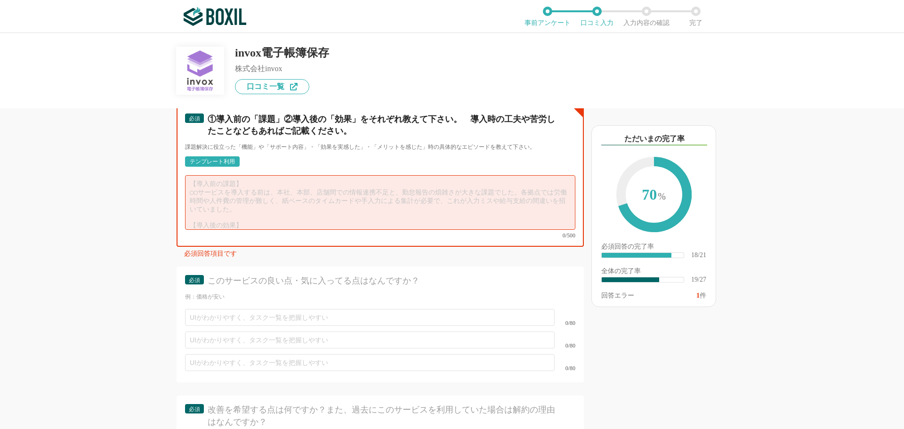
click at [249, 204] on textarea at bounding box center [380, 202] width 390 height 55
paste textarea "高額なコスト: 既存のシステムは導入・ランニングコストが高く、特に中小企業やスタートアップにとって大きな負担でした。不要な機能が多いことも、コストを押し上げる…"
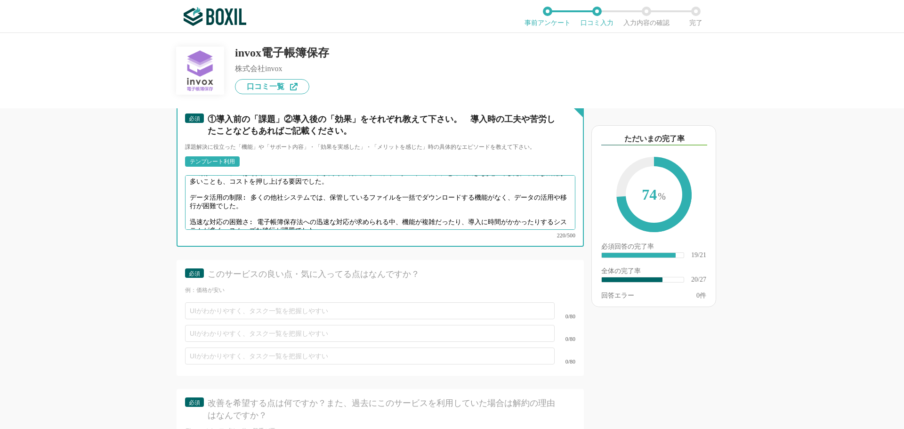
scroll to position [4, 0]
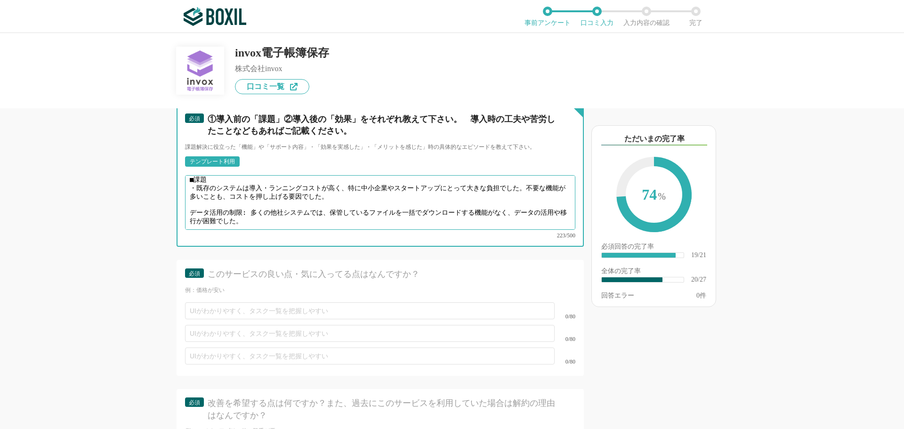
click at [390, 180] on textarea "■課題 ・既存のシステムは導入・ランニングコストが高く、特に中小企業やスタートアップにとって大きな負担でした。不要な機能が多いことも、コストを押し上げる要因で…" at bounding box center [380, 202] width 390 height 55
click at [390, 179] on textarea "■課題 ・既存のシステムは導入・ランニングコストが高く、特に中小企業やスタートアップにとって大きな負担でした。不要な機能が多いことも、コストを押し上げる要因で…" at bounding box center [380, 202] width 390 height 55
drag, startPoint x: 390, startPoint y: 179, endPoint x: 439, endPoint y: 179, distance: 49.0
click at [439, 179] on textarea "■課題 ・既存のシステムは導入・ランニングコストが高く、特に中小企業やスタートアップにとって大きな負担でした。不要な機能が多いことも、コストを押し上げる要因で…" at bounding box center [380, 202] width 390 height 55
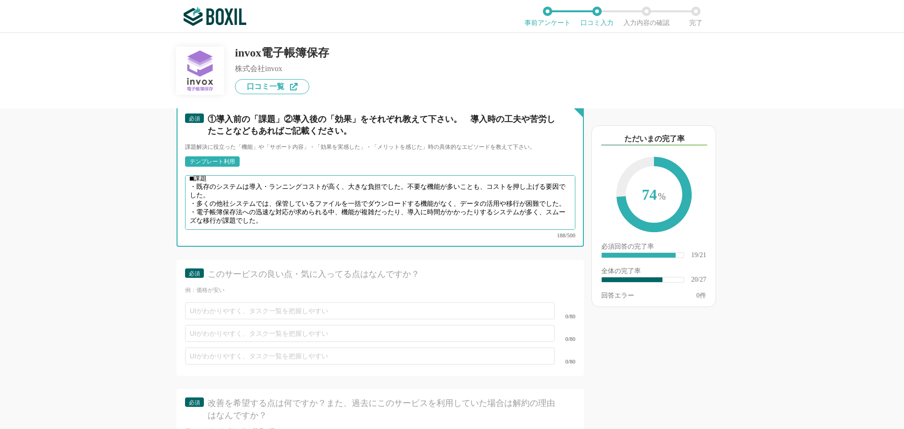
scroll to position [16, 0]
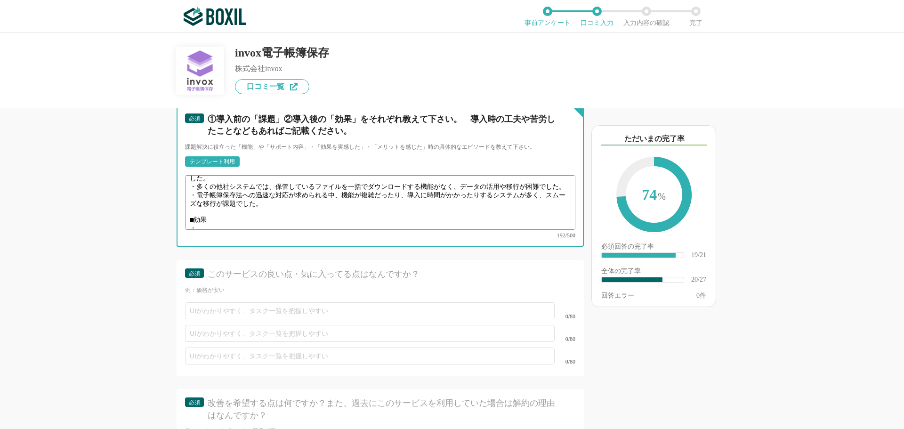
paste textarea "他社に比べて導入・ランニングコストが大幅に安く、特にAI自動入力機能を使わない場合は追加料金も発生しないため、費用対効果が高いです。"
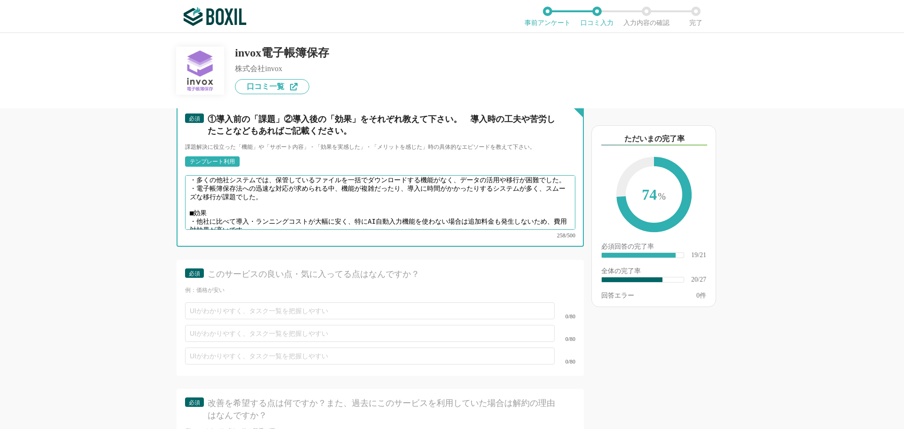
scroll to position [36, 0]
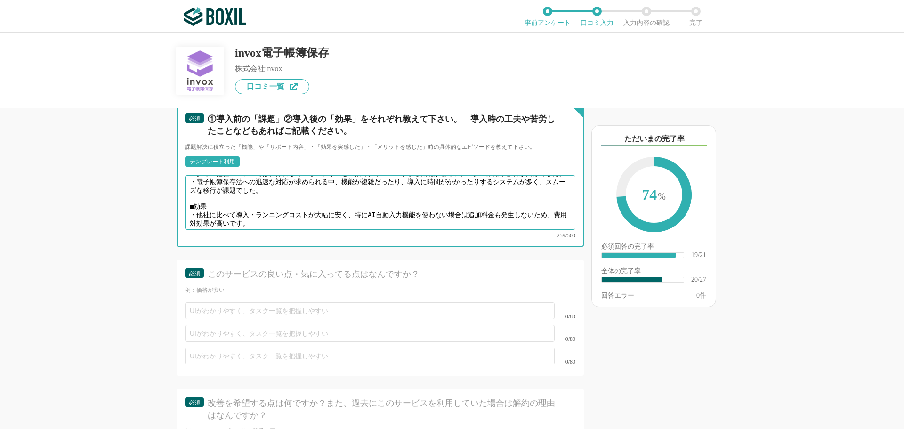
paste textarea "保管したファイルを一括でダウンロードできるため、データのバックアップや他のシステムへの移行が容易になり、将来的なリスクに備えられます。"
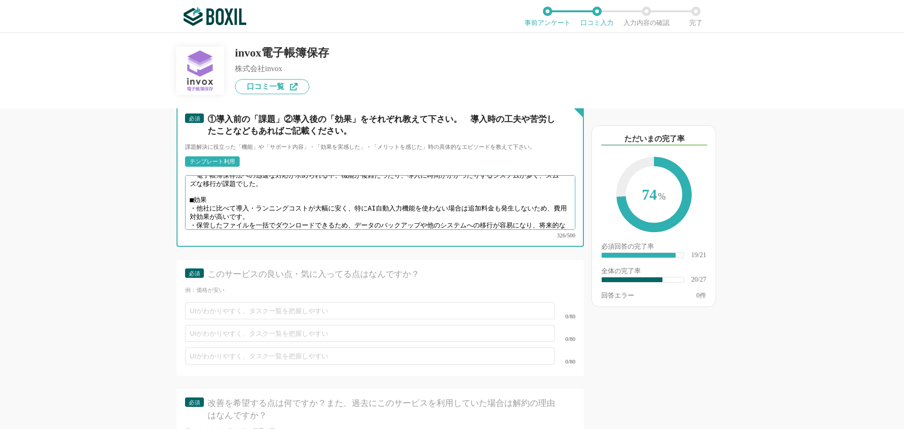
scroll to position [49, 0]
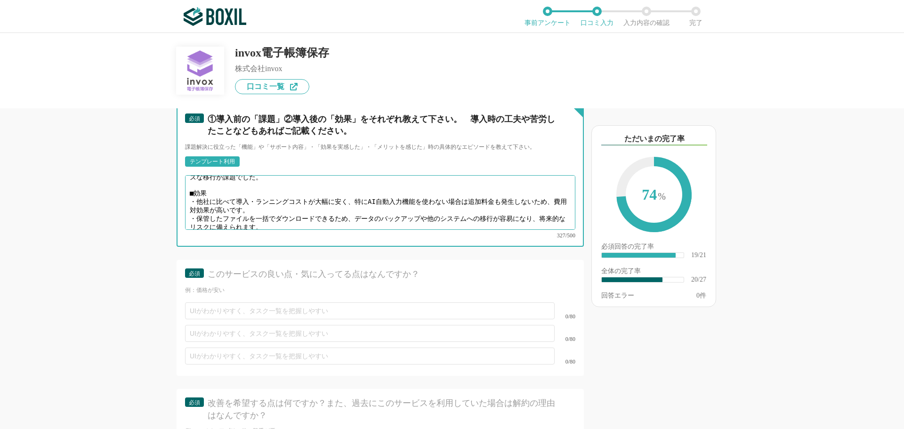
paste textarea "導入のしやすさ、乗り換えの手軽さがダントツで、迅速な電子帳簿保存法への対応が実現しました。上層部からも「手軽に始められて法的要件を満たせる」と高い評価を得てい…"
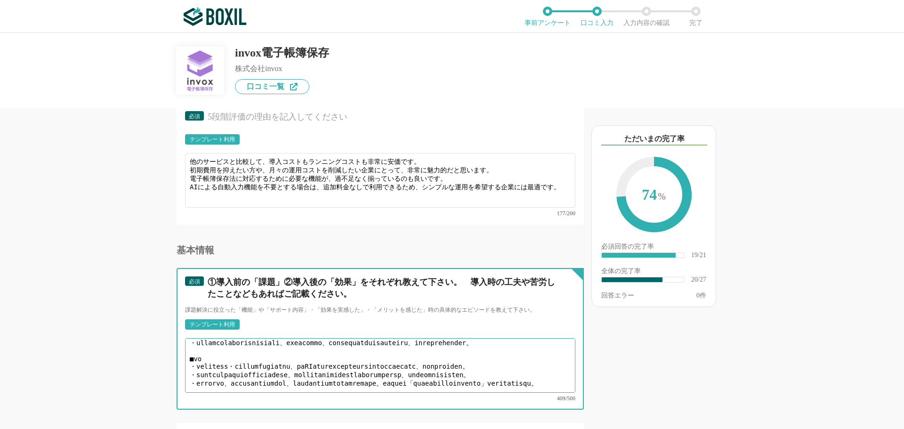
scroll to position [1773, 0]
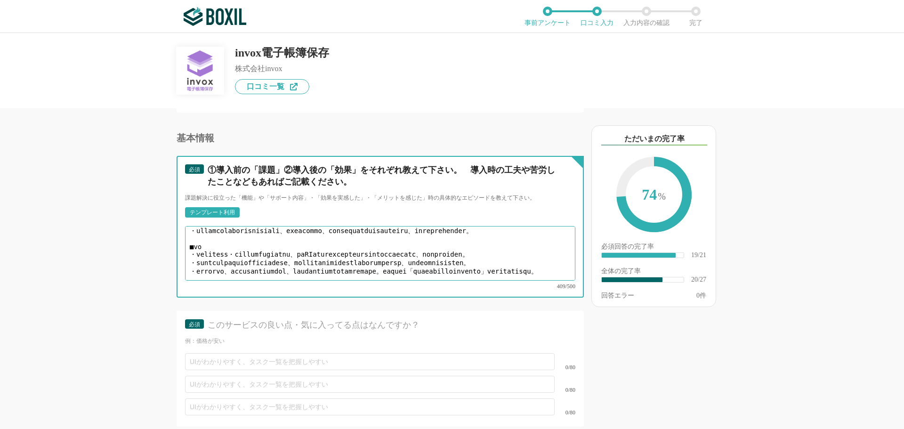
drag, startPoint x: 341, startPoint y: 244, endPoint x: 350, endPoint y: 245, distance: 9.0
click at [350, 245] on textarea at bounding box center [380, 253] width 390 height 55
click at [359, 244] on textarea at bounding box center [380, 253] width 390 height 55
drag, startPoint x: 354, startPoint y: 243, endPoint x: 465, endPoint y: 243, distance: 111.1
click at [465, 243] on textarea at bounding box center [380, 253] width 390 height 55
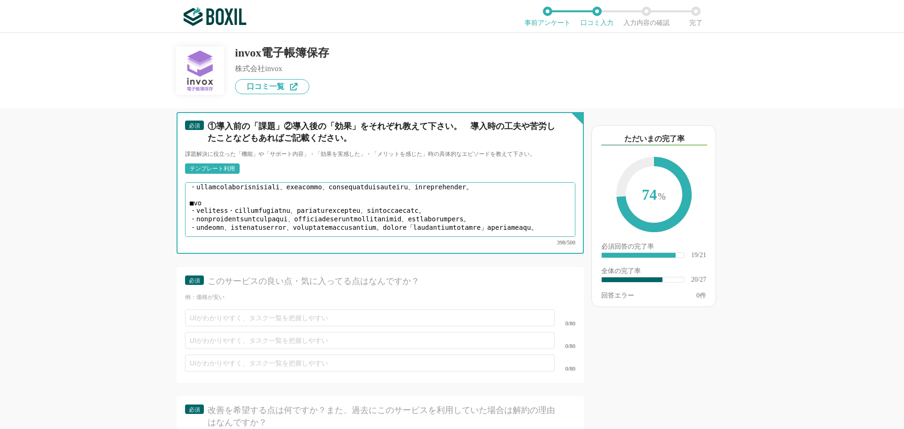
scroll to position [1817, 0]
click at [430, 196] on textarea at bounding box center [380, 209] width 390 height 55
drag, startPoint x: 354, startPoint y: 199, endPoint x: 509, endPoint y: 201, distance: 154.5
click at [509, 201] on textarea at bounding box center [380, 209] width 390 height 55
click at [449, 200] on textarea at bounding box center [380, 209] width 390 height 55
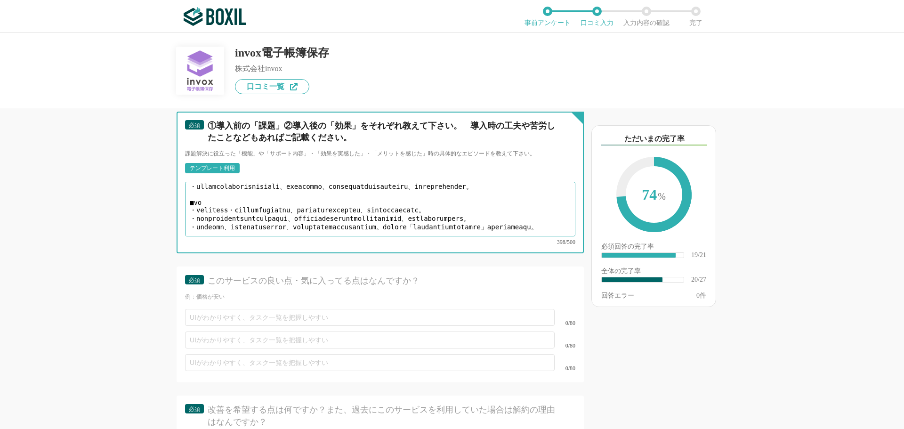
drag, startPoint x: 418, startPoint y: 197, endPoint x: 525, endPoint y: 197, distance: 106.9
click at [525, 197] on textarea at bounding box center [380, 209] width 390 height 55
drag, startPoint x: 539, startPoint y: 197, endPoint x: 423, endPoint y: 197, distance: 115.8
click at [423, 197] on textarea at bounding box center [380, 209] width 390 height 55
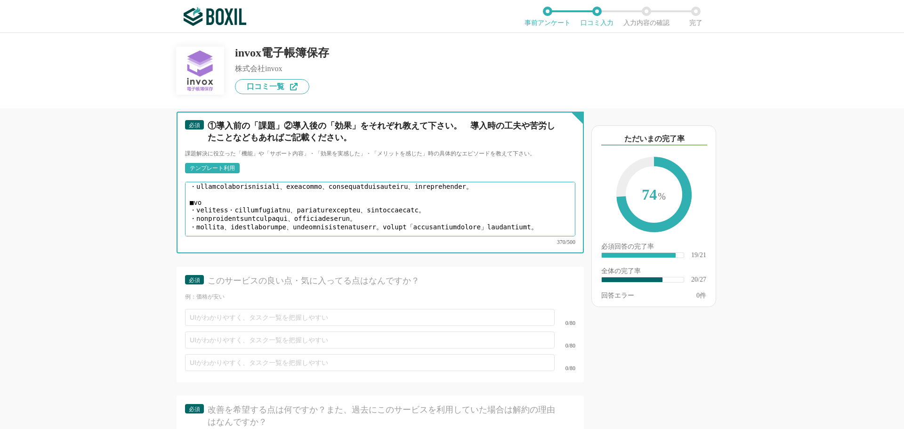
drag, startPoint x: 376, startPoint y: 202, endPoint x: 356, endPoint y: 202, distance: 19.3
click at [356, 202] on textarea at bounding box center [380, 209] width 390 height 55
click at [380, 206] on textarea at bounding box center [380, 209] width 390 height 55
drag, startPoint x: 248, startPoint y: 212, endPoint x: 282, endPoint y: 212, distance: 34.4
click at [282, 212] on textarea at bounding box center [380, 209] width 390 height 55
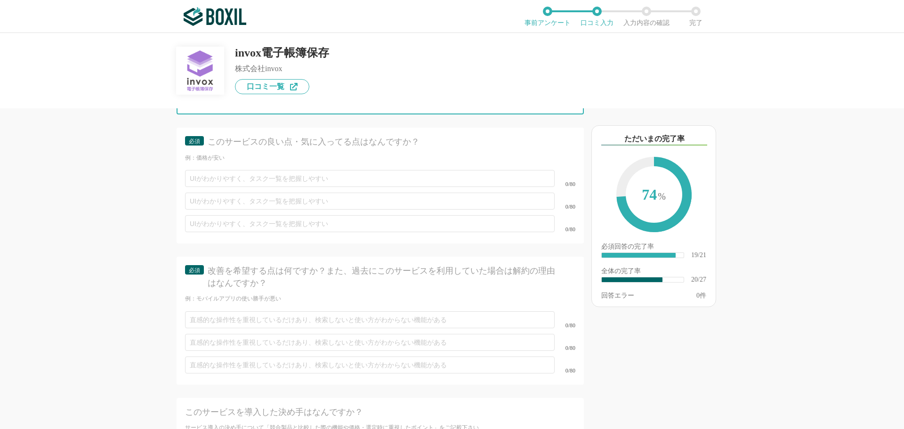
scroll to position [1959, 0]
type textarea "■lo ・ipsumdolor・sitametcons、adipisci。elitseddoei、temporincididu。 ・utlaboreetd、m…"
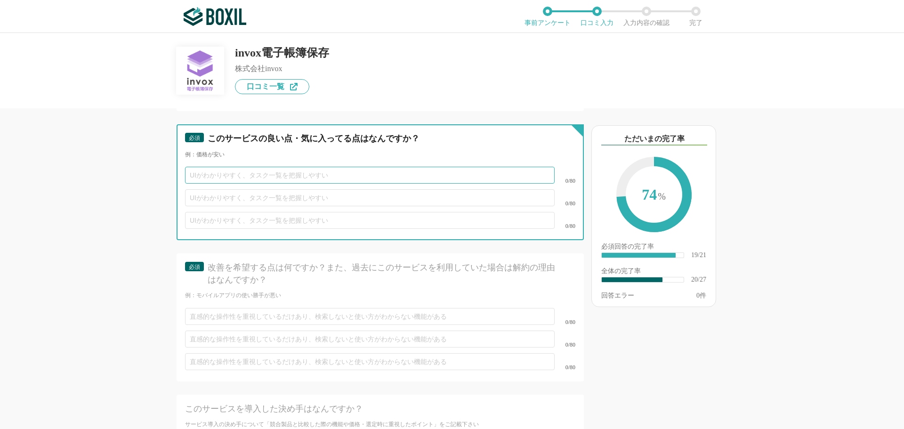
click at [380, 169] on input "text" at bounding box center [370, 175] width 370 height 17
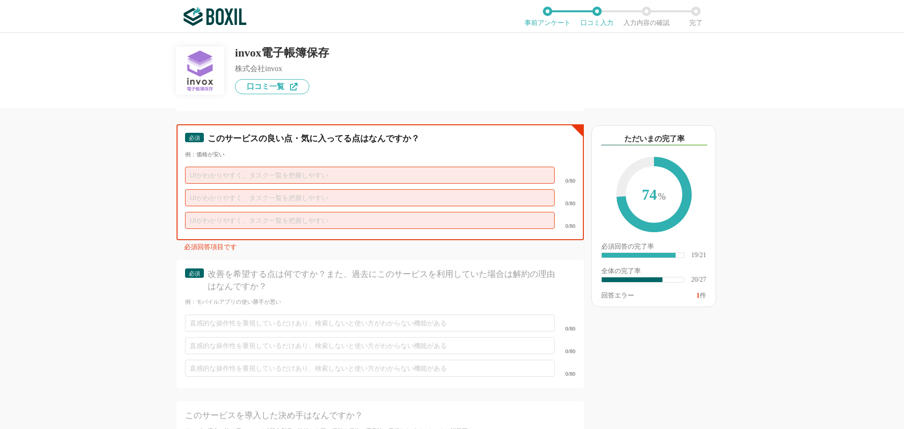
paste input "圧倒的なコスト削減"
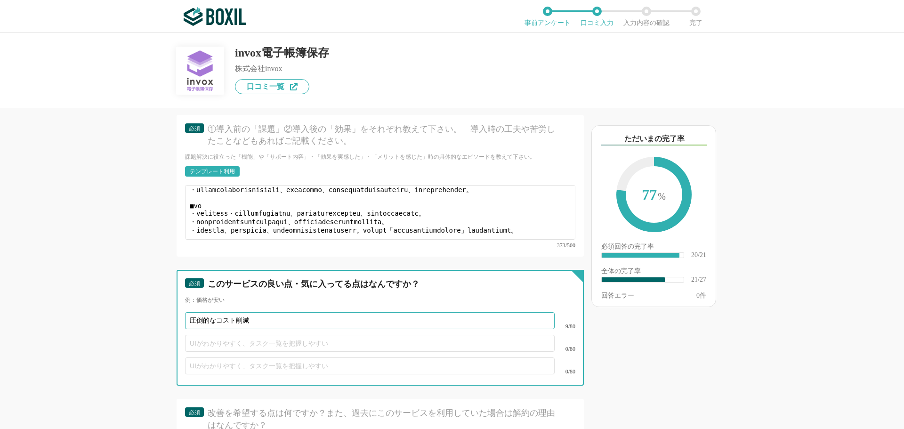
scroll to position [1814, 0]
drag, startPoint x: 218, startPoint y: 311, endPoint x: 140, endPoint y: 299, distance: 78.2
click at [140, 299] on div "他のサービス・ツールと連携していますか？ ※複数選択可 例：Slack、Salesforce 選択したサービス 未選択 必須 導入時に所属していた部署を選択し…" at bounding box center [348, 268] width 471 height 321
type input "低コスト・ハイパフォーマンス"
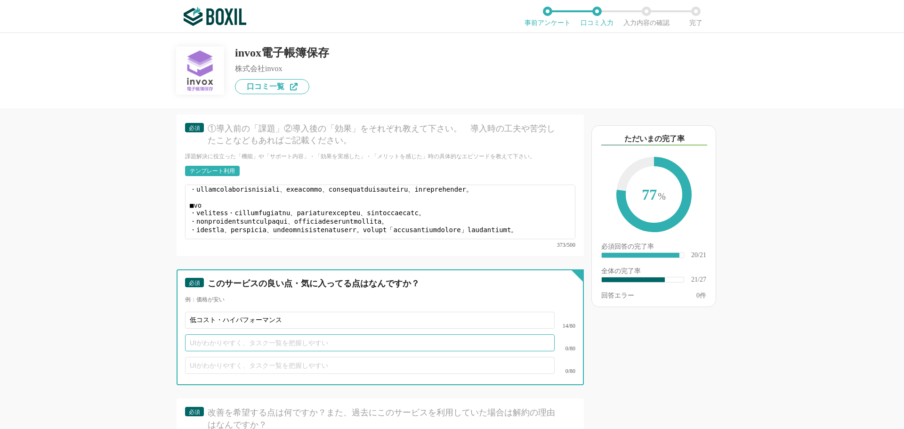
click at [211, 335] on input "text" at bounding box center [370, 342] width 370 height 17
paste input "柔軟なデータ活用"
type input "柔軟なデータ活用"
click at [227, 357] on input "text" at bounding box center [370, 365] width 370 height 17
paste input "スピーディーな法令対応"
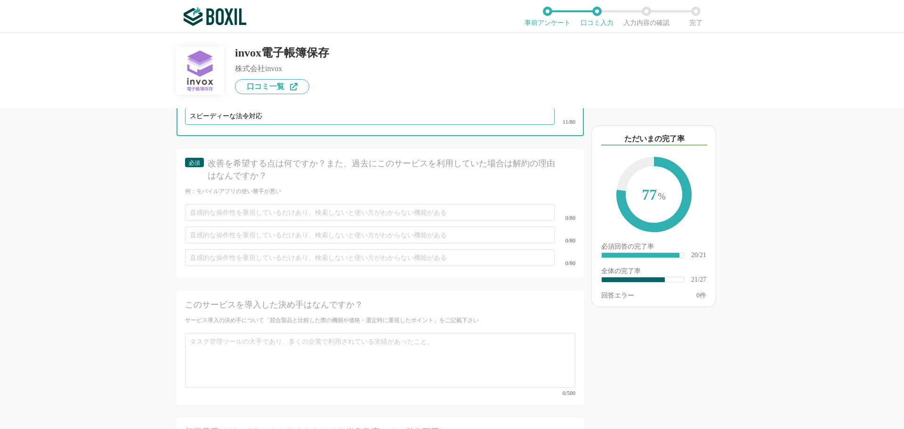
scroll to position [2064, 0]
type input "スピーディーな法令対応"
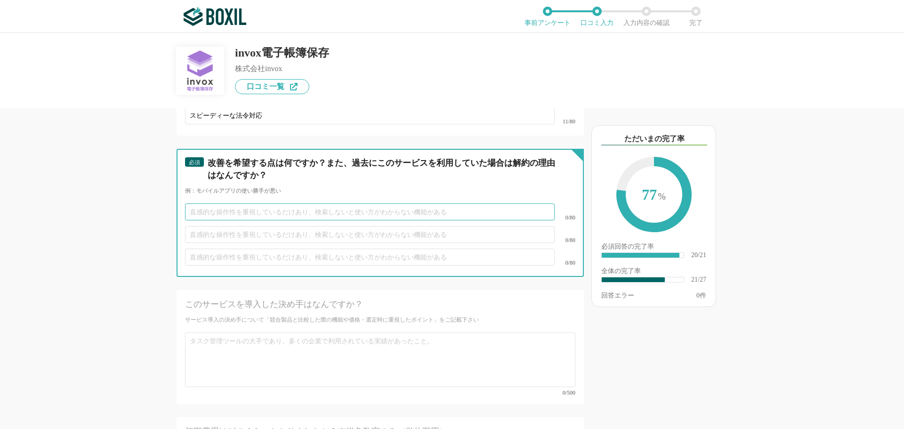
click at [337, 203] on input "text" at bounding box center [370, 211] width 370 height 17
type input "一"
click at [264, 226] on input "text" at bounding box center [370, 234] width 370 height 17
click at [259, 203] on input "データの一括削除" at bounding box center [370, 211] width 370 height 17
drag, startPoint x: 217, startPoint y: 203, endPoint x: 151, endPoint y: 193, distance: 66.7
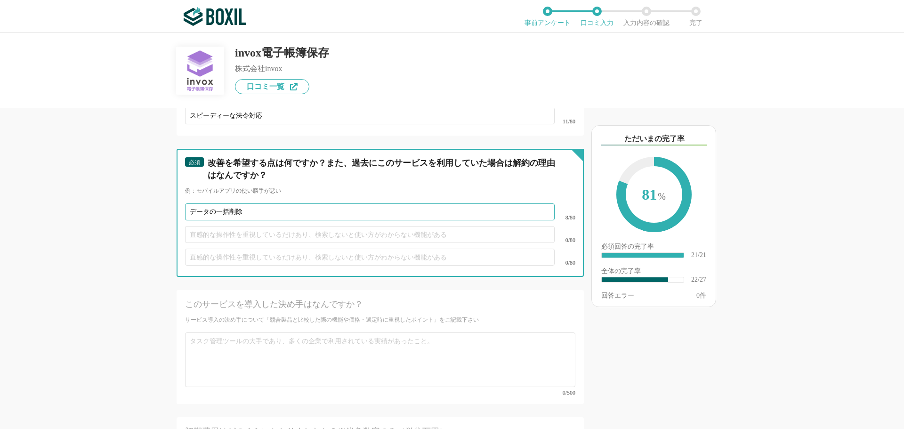
click at [151, 193] on div "他のサービス・ツールと連携していますか？ ※複数選択可 例：Slack、Salesforce 選択したサービス 未選択 必須 導入時に所属していた部署を選択し…" at bounding box center [348, 268] width 471 height 321
type input "一"
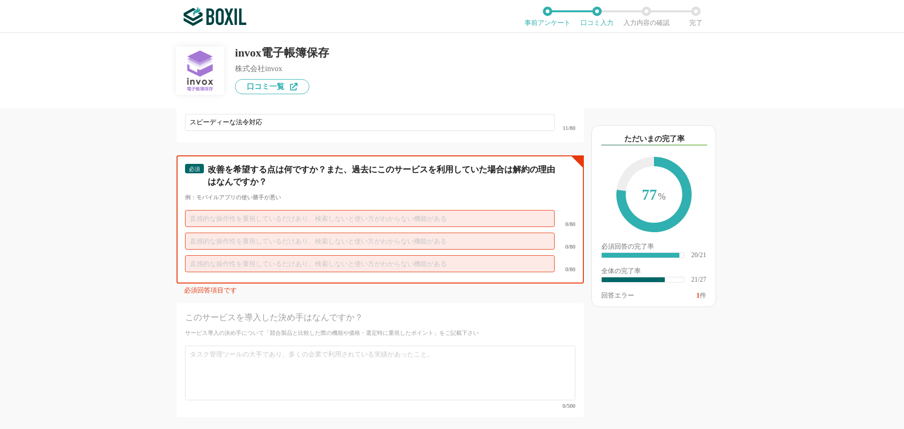
scroll to position [2058, 0]
type input "ｒ"
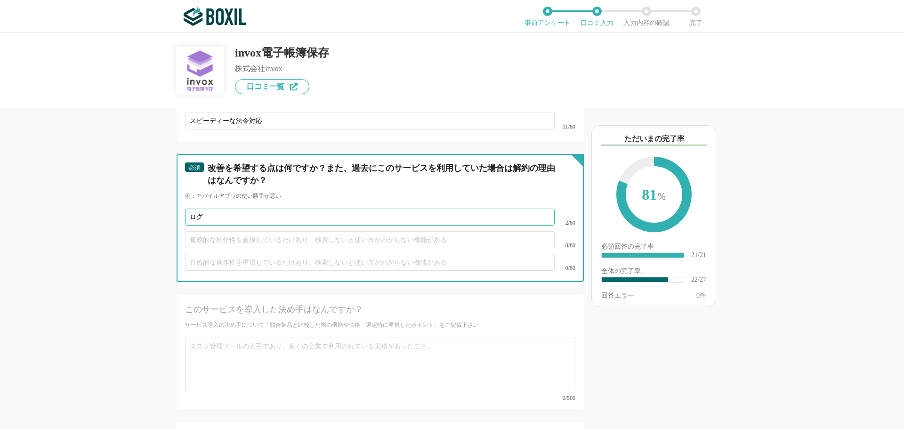
type input "ロ"
type input "デ"
type input "電"
type input "め"
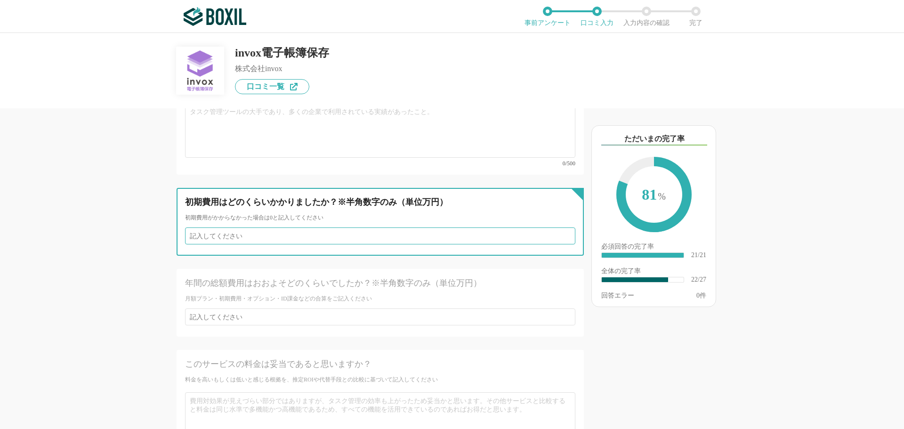
scroll to position [2300, 0]
click at [395, 227] on input "number" at bounding box center [380, 235] width 390 height 17
type input "0"
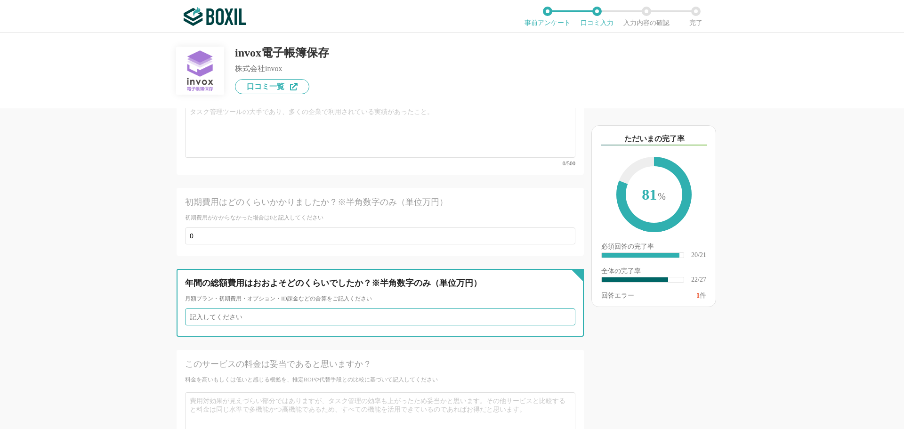
click at [277, 308] on input "number" at bounding box center [380, 316] width 390 height 17
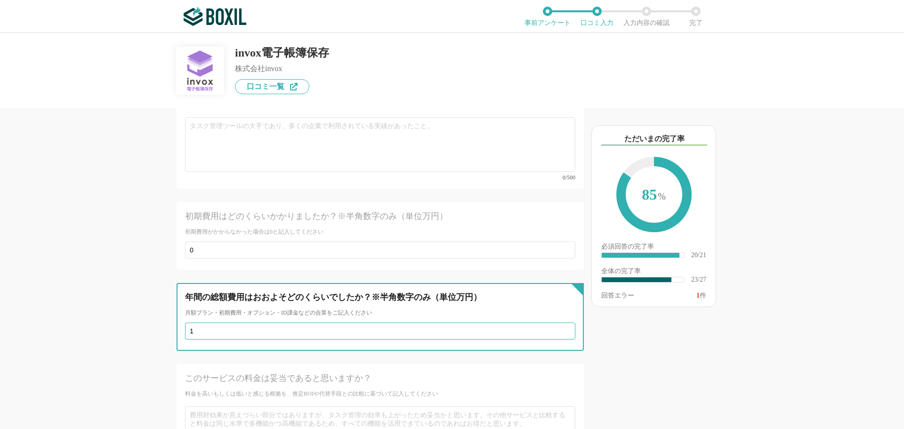
scroll to position [2285, 0]
drag, startPoint x: 271, startPoint y: 315, endPoint x: 91, endPoint y: 291, distance: 181.4
click at [91, 291] on div "他のサービス・ツールと連携していますか？ ※複数選択可 例：Slack、Salesforce 選択したサービス 未選択 必須 導入時に所属していた部署を選択し…" at bounding box center [452, 231] width 904 height 396
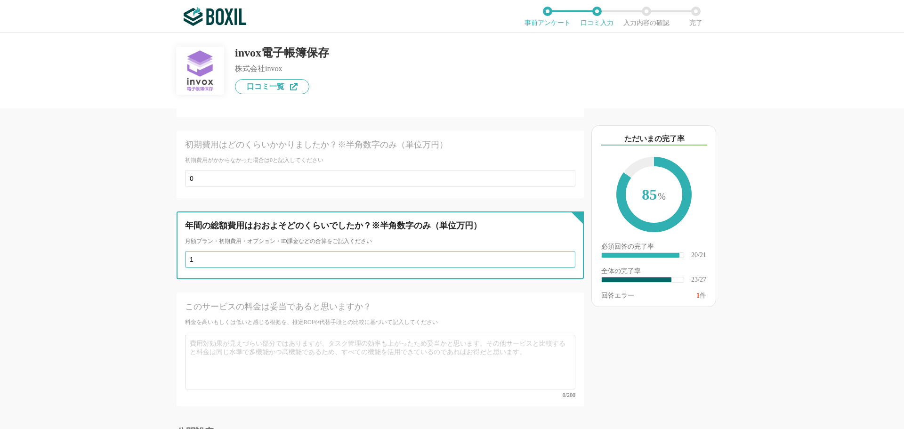
scroll to position [2357, 0]
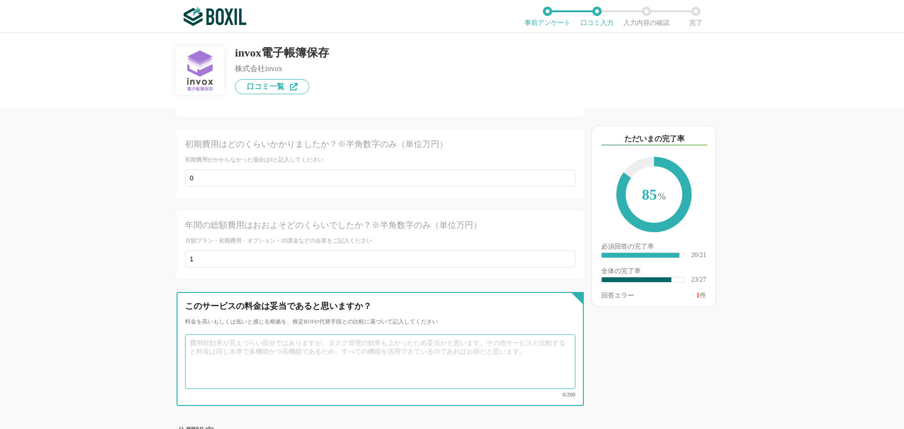
click at [231, 334] on textarea at bounding box center [380, 361] width 390 height 55
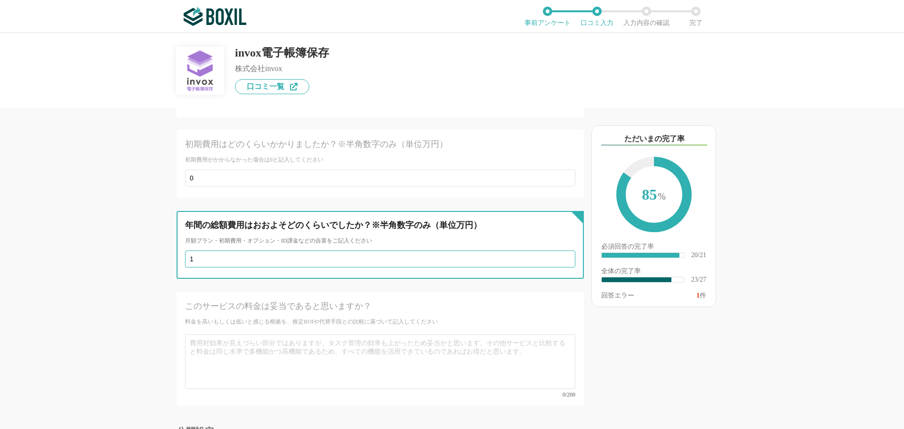
drag, startPoint x: 227, startPoint y: 244, endPoint x: 107, endPoint y: 232, distance: 120.8
click at [107, 232] on div "他のサービス・ツールと連携していますか？ ※複数選択可 例：Slack、Salesforce 選択したサービス 未選択 必須 導入時に所属していた部署を選択し…" at bounding box center [452, 231] width 904 height 396
drag, startPoint x: 236, startPoint y: 244, endPoint x: 166, endPoint y: 232, distance: 71.7
click at [189, 251] on input "1" at bounding box center [380, 259] width 390 height 17
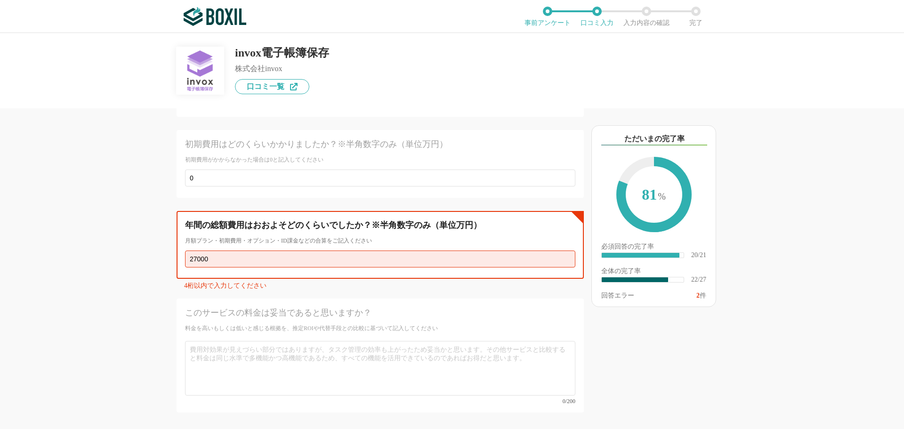
click at [411, 251] on input "27000" at bounding box center [380, 259] width 390 height 17
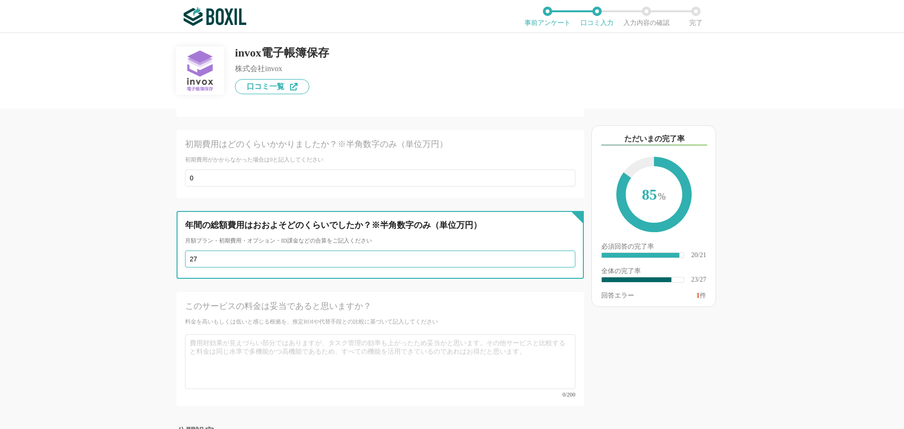
type input "2"
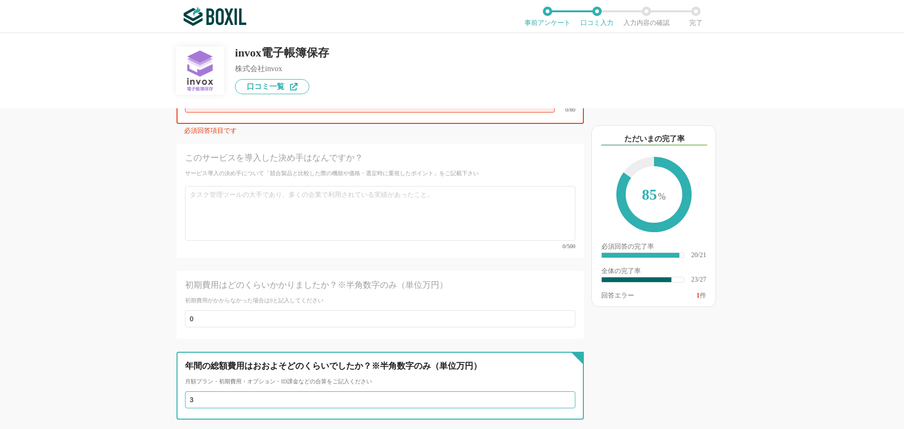
scroll to position [2212, 0]
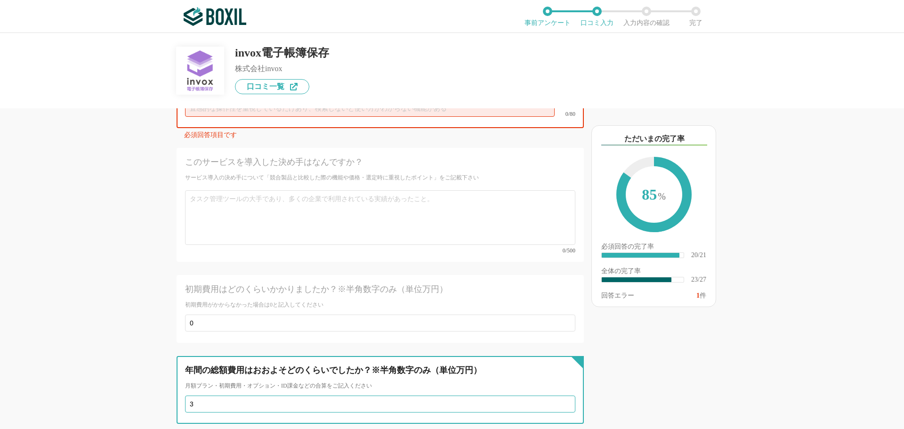
type input "3"
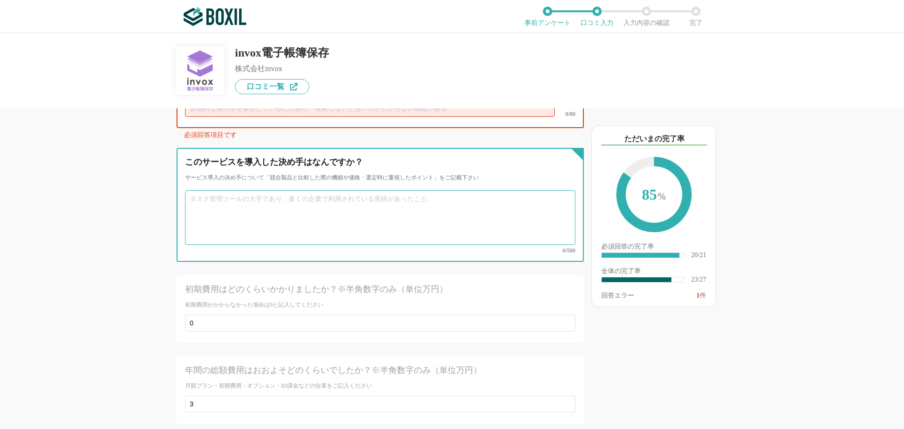
click at [244, 224] on textarea at bounding box center [380, 217] width 390 height 55
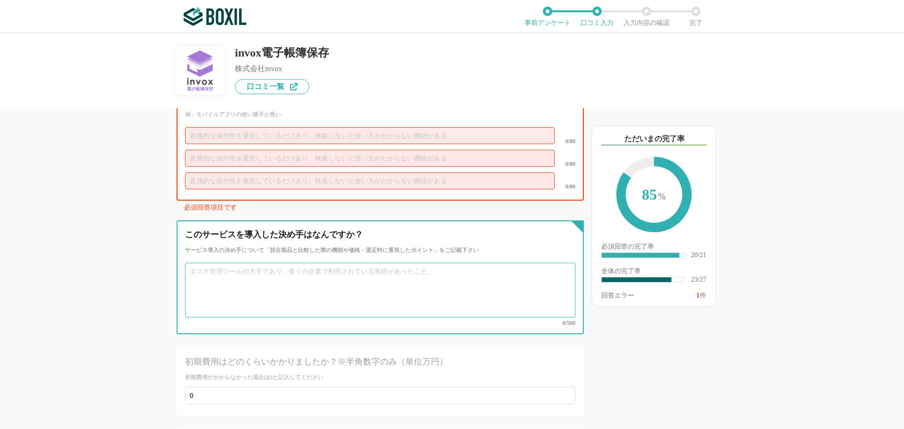
scroll to position [2139, 0]
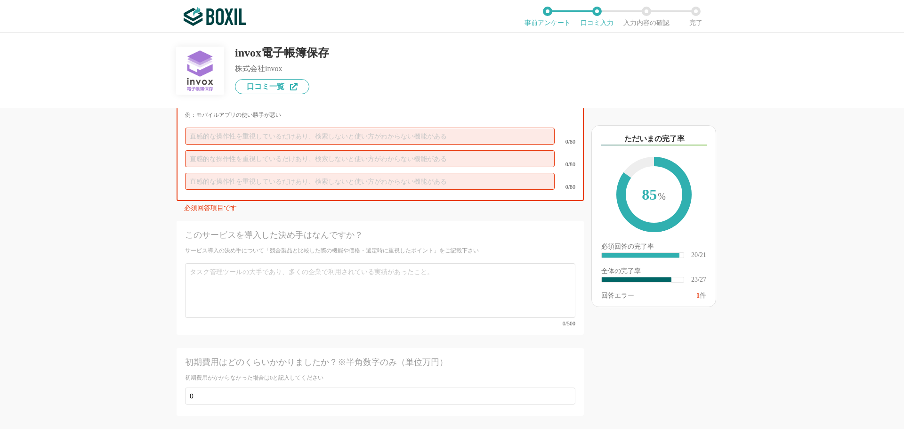
click at [273, 128] on input "text" at bounding box center [370, 136] width 370 height 17
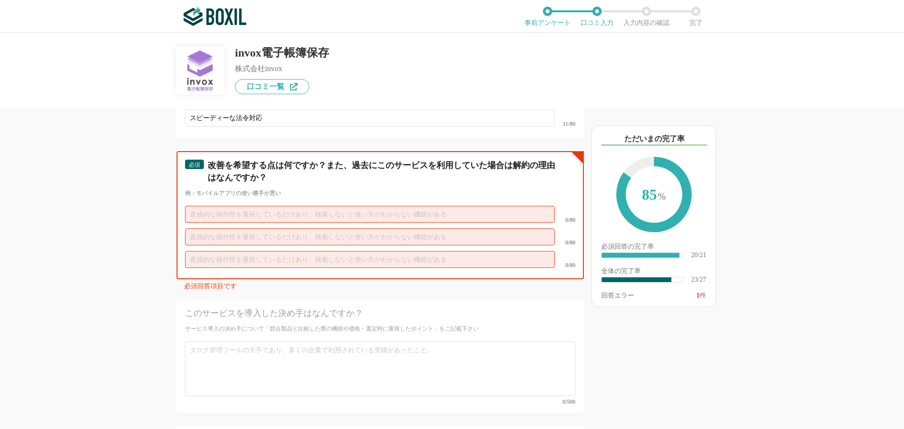
scroll to position [2061, 0]
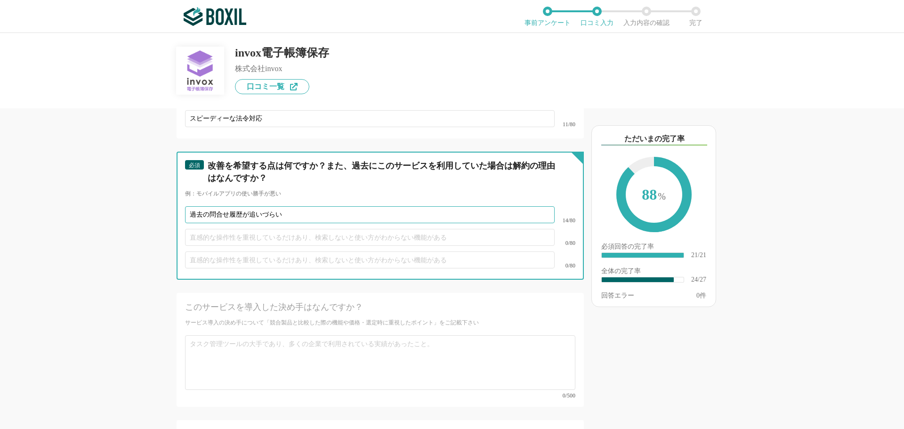
type input "過去の問合せ履歴が追いづらい"
click at [283, 229] on input "text" at bounding box center [370, 237] width 370 height 17
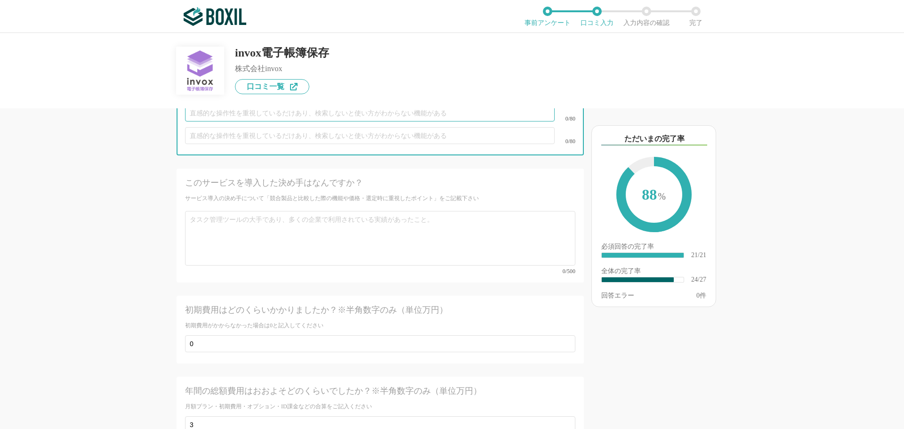
scroll to position [2186, 0]
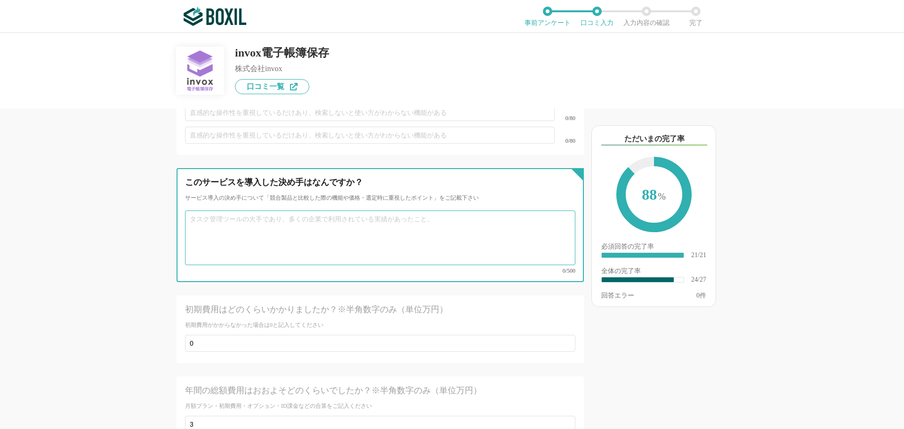
click at [347, 228] on textarea at bounding box center [380, 238] width 390 height 55
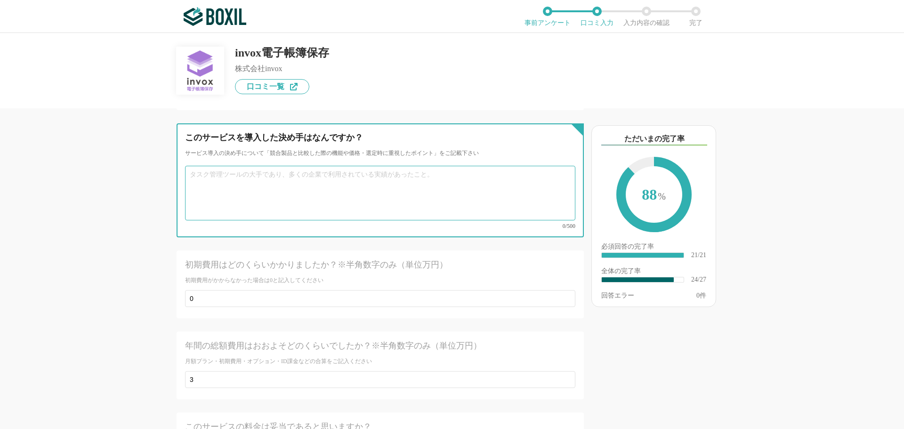
scroll to position [2231, 0]
paste textarea "電子帳簿保存法への対応を急ぐ必要があった中で、invoxは導入のしやすさ、システムのシンプルさが際立っていました。複雑な設定や運用ルールを必要としないため、短…"
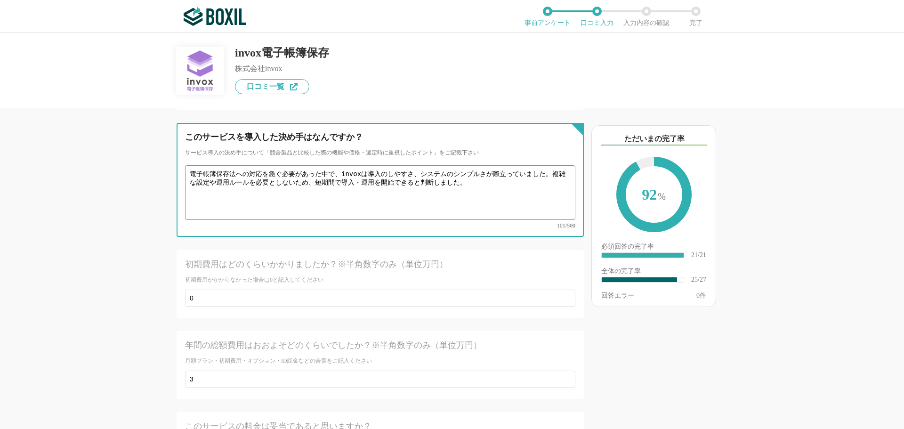
click at [549, 165] on textarea "電子帳簿保存法への対応を急ぐ必要があった中で、invoxは導入のしやすさ、システムのシンプルさが際立っていました。複雑な設定や運用ルールを必要としないため、短…" at bounding box center [380, 192] width 390 height 55
drag, startPoint x: 328, startPoint y: 171, endPoint x: 251, endPoint y: 161, distance: 77.9
click at [251, 165] on textarea "電子帳簿保存法への対応を急ぐ必要があった中で、invoxは導入のしやすさ、システムのシンプルさが際立っていました。 複雑な設定や運用ルールを必要としないため、…" at bounding box center [380, 192] width 390 height 55
click at [497, 173] on textarea "電子帳簿保存法への対応を急ぐ必要があった中で、invoxは導入のしやすさ、システムのシンプルさが際立っていました。 複雑な設定や運用ルールを必要としないため、…" at bounding box center [380, 192] width 390 height 55
drag, startPoint x: 479, startPoint y: 171, endPoint x: 191, endPoint y: 168, distance: 288.2
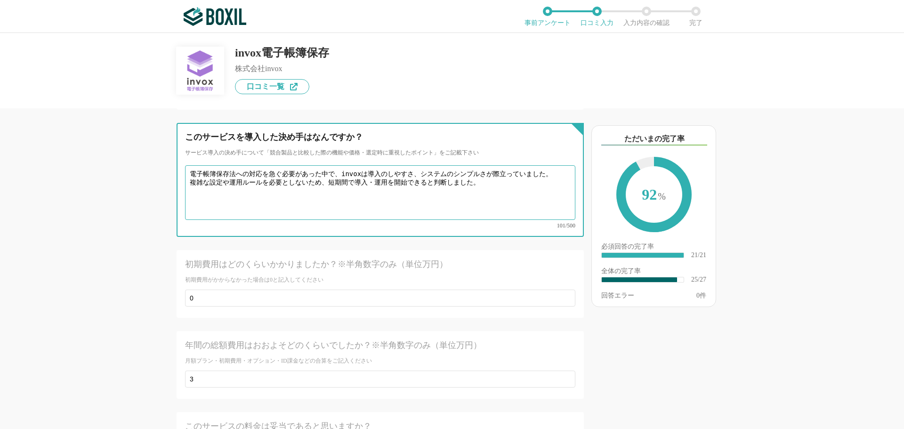
click at [191, 168] on textarea "電子帳簿保存法への対応を急ぐ必要があった中で、invoxは導入のしやすさ、システムのシンプルさが際立っていました。 複雑な設定や運用ルールを必要としないため、…" at bounding box center [380, 192] width 390 height 55
drag, startPoint x: 341, startPoint y: 162, endPoint x: 117, endPoint y: 158, distance: 224.2
click at [117, 158] on div "他のサービス・ツールと連携していますか？ ※複数選択可 例：Slack、Salesforce 選択したサービス 未選択 必須 導入時に所属していた部署を選択し…" at bounding box center [348, 268] width 471 height 321
click at [341, 165] on textarea "電子帳簿保存法への対応を急ぐ必要があった中で、invoxは導入のしやすさ、システムのシンプルさが際立っていました。" at bounding box center [380, 192] width 390 height 55
click at [190, 165] on textarea "電子帳簿保存法への対応を急ぐ必要があった中で、invoxは導入のしやすさ、システムのシンプルさが際立っていました。" at bounding box center [380, 192] width 390 height 55
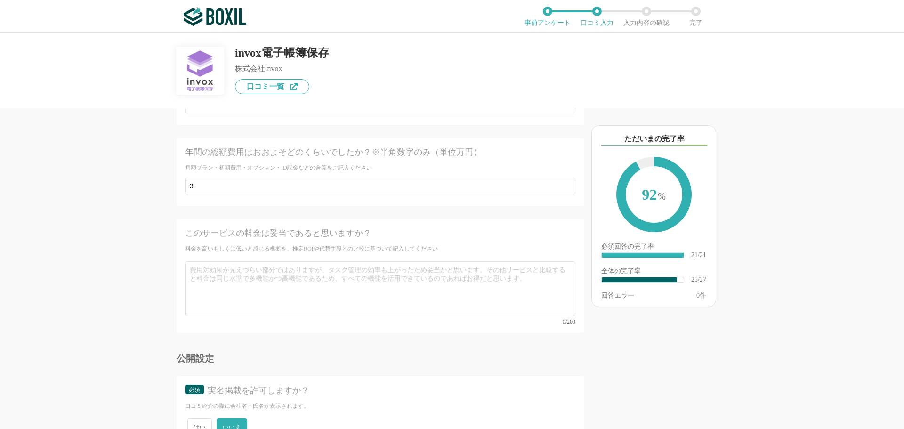
scroll to position [2425, 0]
type textarea "まずはコストが低価格であること。そして電子帳簿保存法への対応を急ぐ必要があった中で、invoxは導入のしやすさ、システムのシンプルさが際立っていました。"
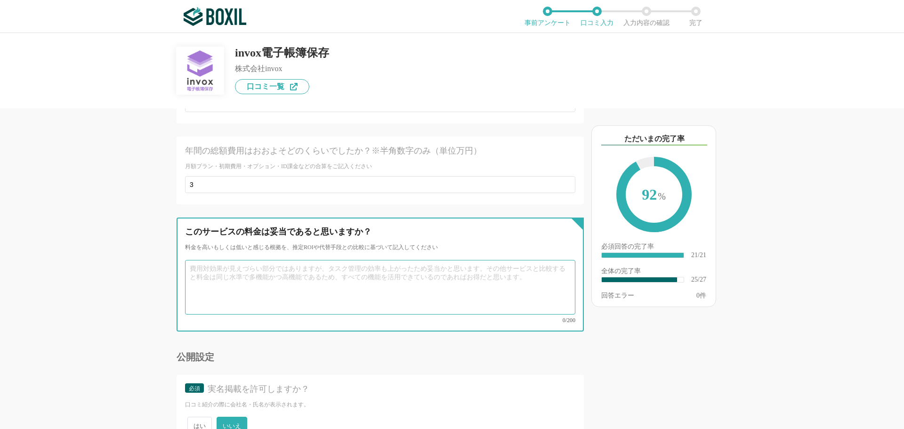
click at [299, 266] on textarea at bounding box center [380, 287] width 390 height 55
click at [264, 266] on textarea at bounding box center [380, 287] width 390 height 55
paste textarea "多くの電子帳簿保存サービスが初期費用や高額な月額料金を必要とする中で、invoxは初期費用0円、月額1,980円（税込）からという、業界でも最安水準の価格設定…"
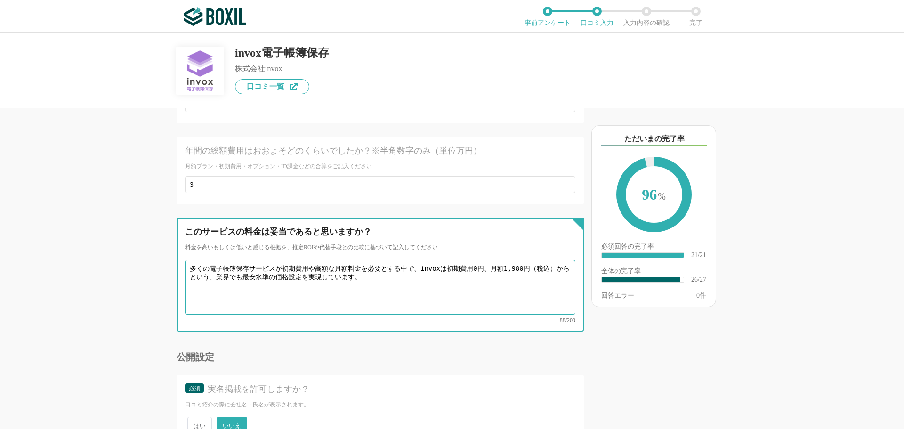
drag, startPoint x: 301, startPoint y: 259, endPoint x: 349, endPoint y: 258, distance: 48.0
click at [349, 260] on textarea "多くの電子帳簿保存サービスが初期費用や高額な月額料金を必要とする中で、invoxは初期費用0円、月額1,980円（税込）からという、業界でも最安水準の価格設定…" at bounding box center [380, 287] width 390 height 55
click at [356, 263] on textarea "多くの電子帳簿保存サービスが初期費用や高額な月額料金を必要とする中で、invoxは初期費用0円、月額1,980円（税込）からという、業界でも最安水準の価格設定…" at bounding box center [380, 287] width 390 height 55
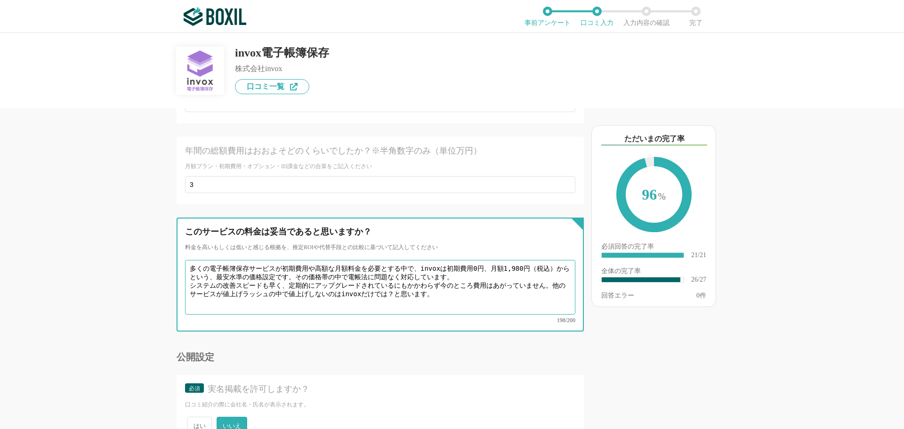
scroll to position [2470, 0]
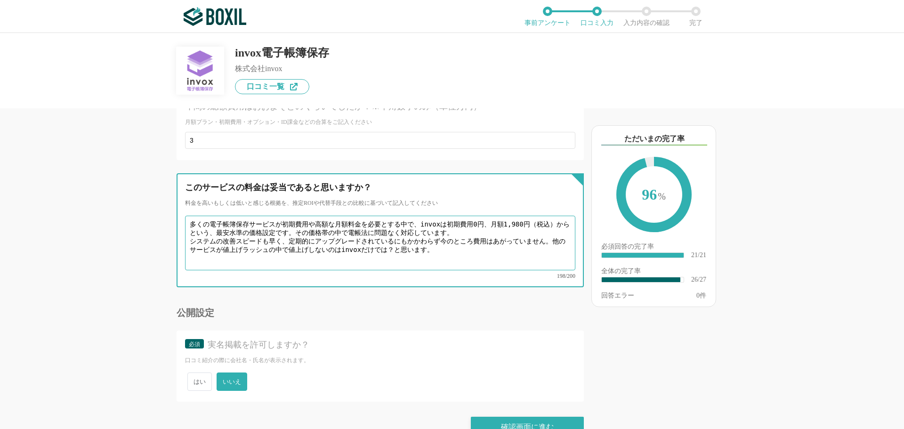
type textarea "多くの電子帳簿保存サービスが初期費用や高額な月額料金を必要とする中で、invoxは初期費用0円、月額1,980円（税込）からという、最安水準の価格設定です。そ…"
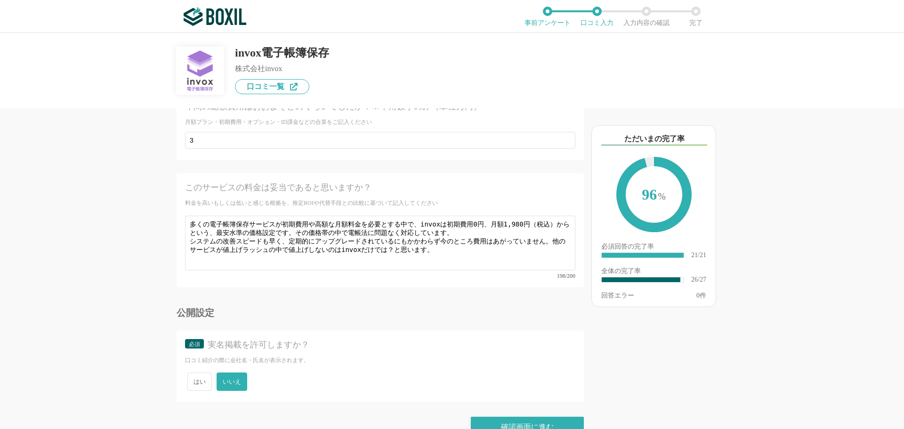
click at [356, 263] on div "このサービスの料金は妥当であると思いますか？ 料金を高いもしくは低いと感じる根拠を、推定ROIや代替手段との比較に基づいて記入してください ፠テンプレート文言…" at bounding box center [380, 230] width 407 height 114
click at [507, 417] on div "確認画面に進む" at bounding box center [527, 427] width 113 height 21
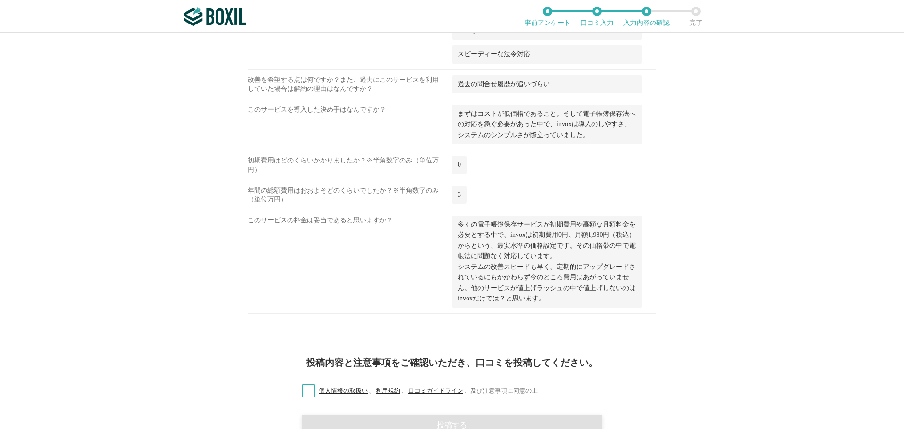
scroll to position [1265, 0]
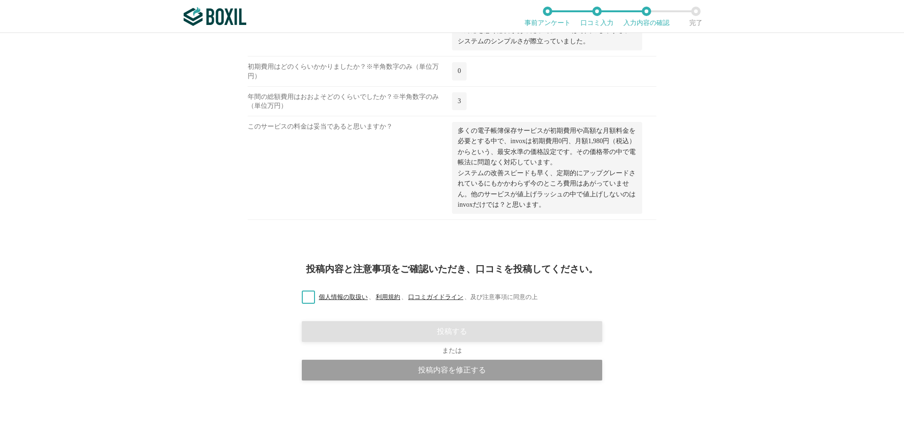
click at [306, 298] on label "個人情報の取扱い 、 利用規約 、 口コミガイドライン 、 及び注意事項に同意の上" at bounding box center [415, 297] width 243 height 10
click at [0, 0] on input "個人情報の取扱い 、 利用規約 、 口コミガイドライン 、 及び注意事項に同意の上" at bounding box center [0, 0] width 0 height 0
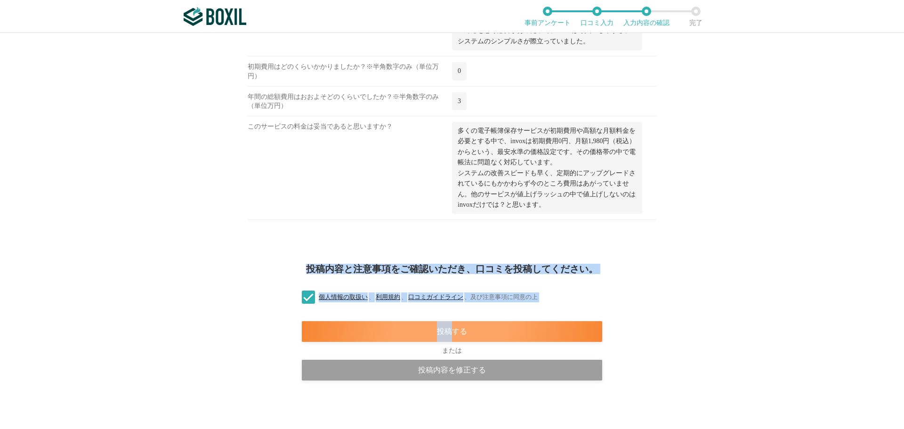
drag, startPoint x: 445, startPoint y: 337, endPoint x: 747, endPoint y: 164, distance: 347.6
click at [747, 164] on div "invox電子帳簿保存 株式会社invox 口コミ一覧 注意事項 １． この口コミは 匿名投稿 です。 会社名 と 氏名 は口コミ紹介の際に公開されません。 …" at bounding box center [452, 231] width 904 height 396
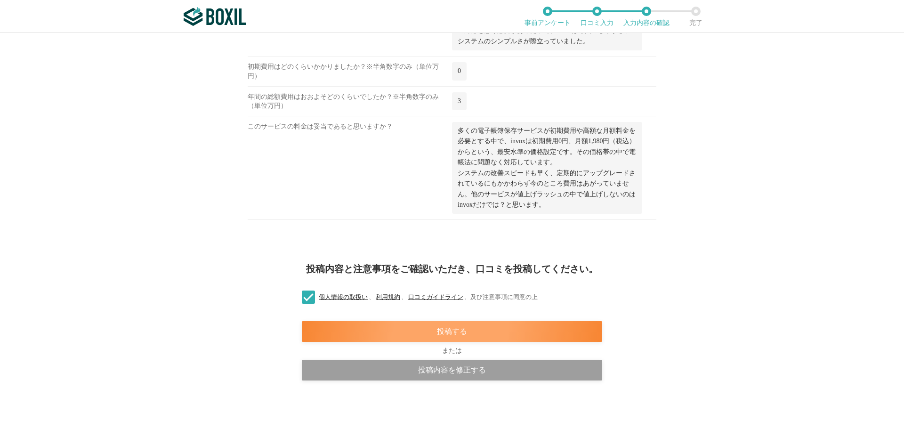
click at [486, 332] on div "投稿する" at bounding box center [452, 331] width 300 height 21
